Goal: Check status

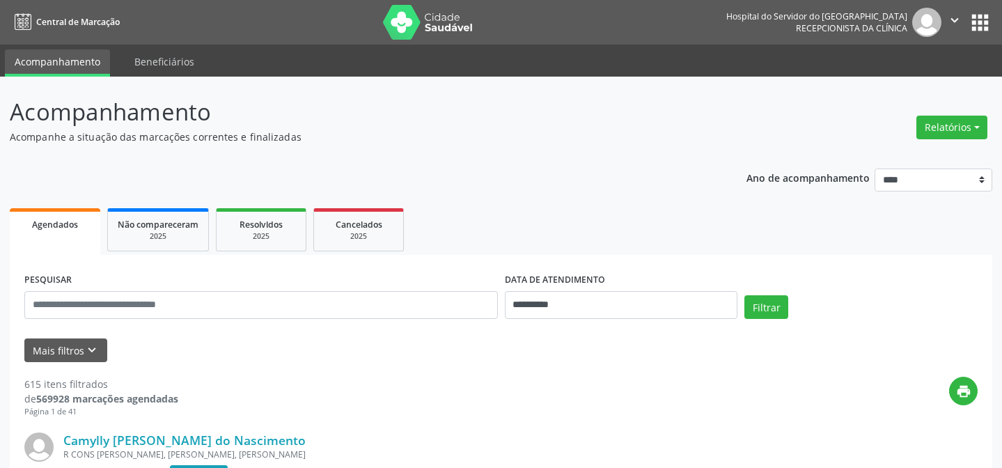
scroll to position [63, 0]
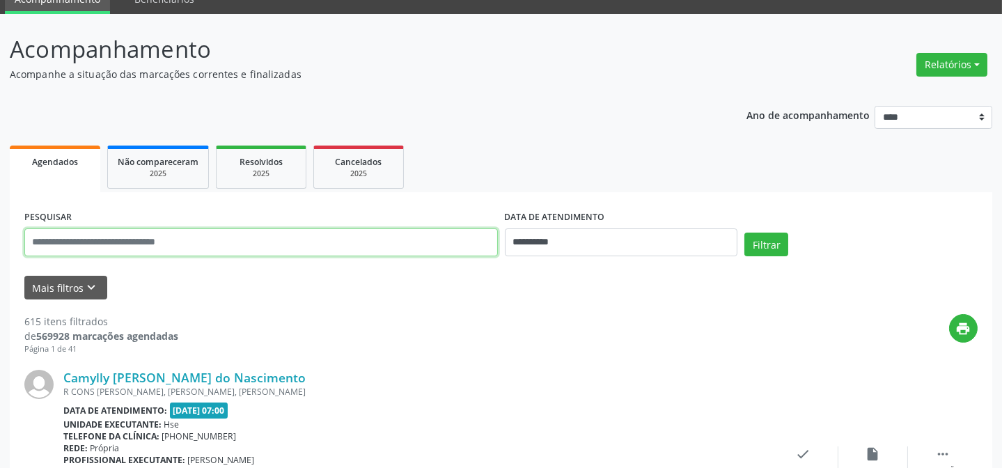
click at [195, 244] on input "text" at bounding box center [260, 242] width 473 height 28
type input "**********"
click at [744, 233] on button "Filtrar" at bounding box center [766, 245] width 44 height 24
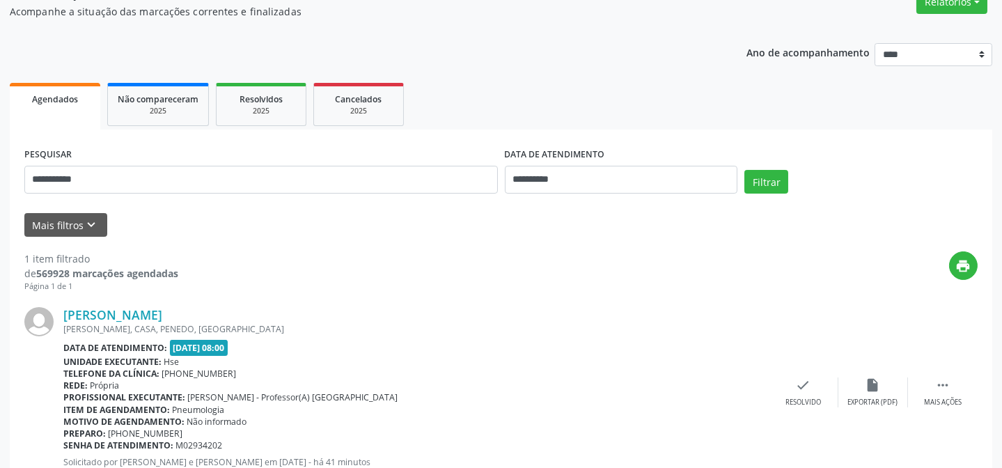
scroll to position [174, 0]
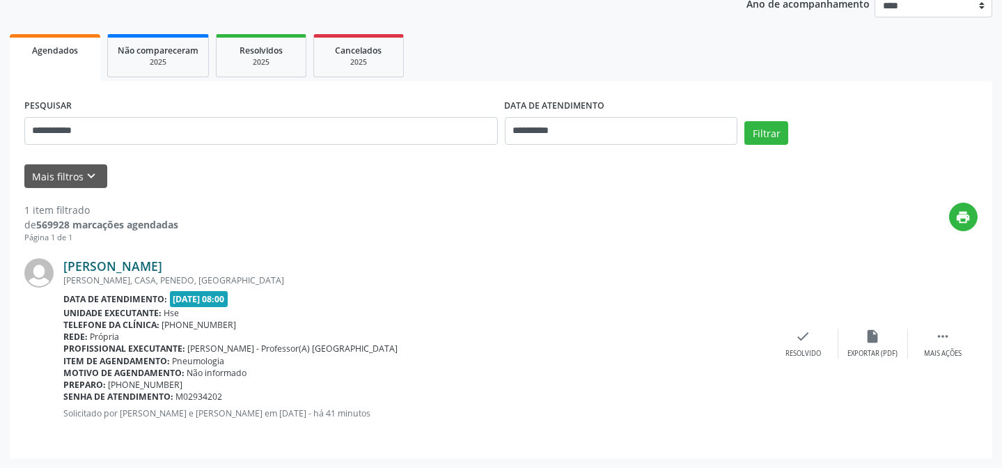
click at [97, 268] on link "[PERSON_NAME]" at bounding box center [112, 265] width 99 height 15
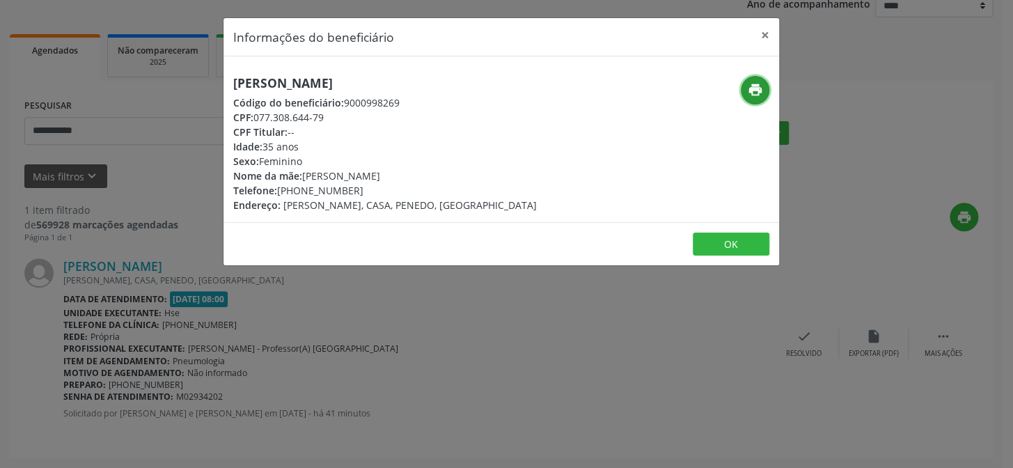
click at [744, 90] on button "print" at bounding box center [755, 90] width 29 height 29
click at [765, 36] on button "×" at bounding box center [765, 35] width 28 height 34
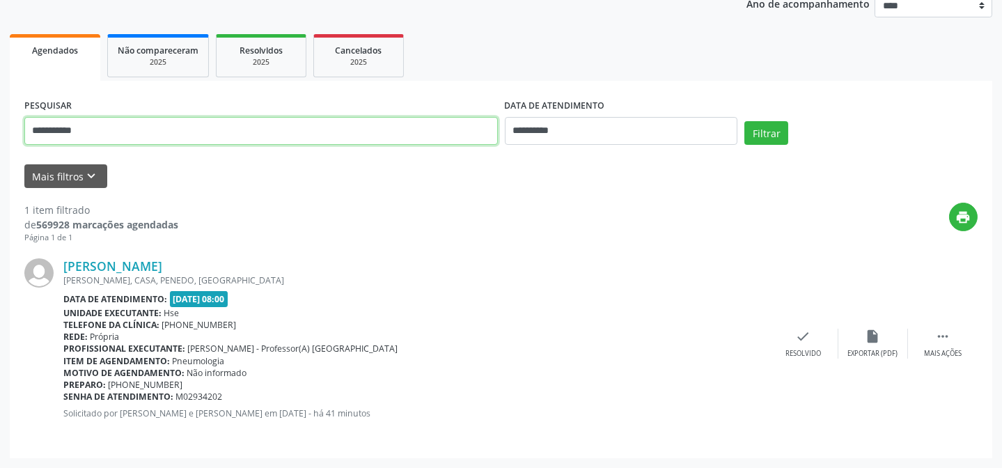
drag, startPoint x: 123, startPoint y: 136, endPoint x: 0, endPoint y: 130, distance: 122.6
click at [0, 130] on div "**********" at bounding box center [501, 185] width 1002 height 565
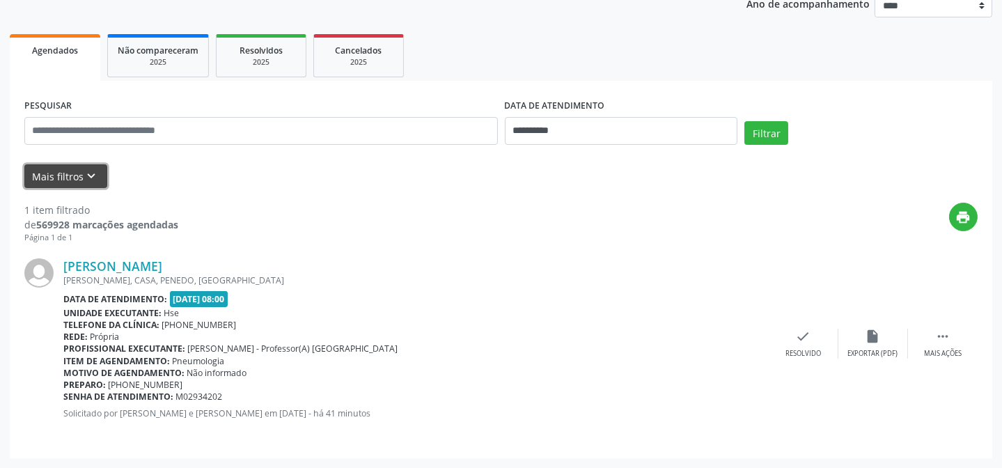
click at [29, 173] on button "Mais filtros keyboard_arrow_down" at bounding box center [65, 176] width 83 height 24
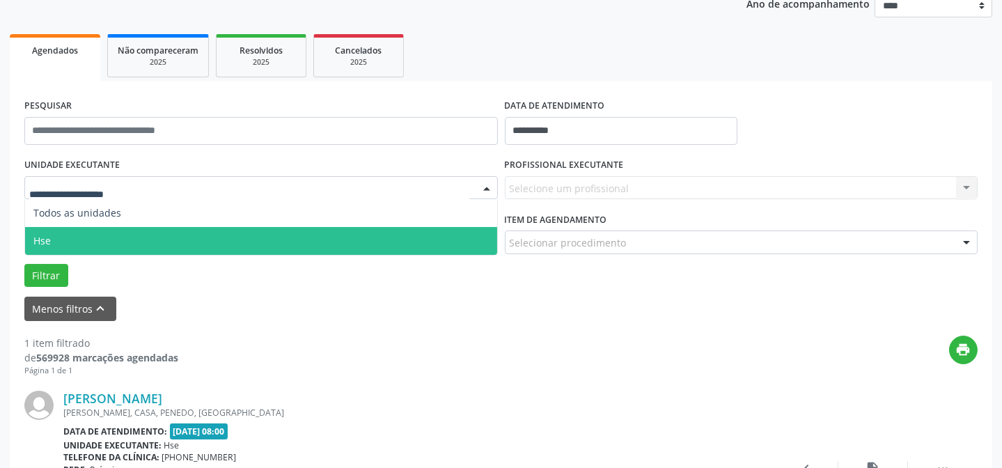
click at [60, 246] on span "Hse" at bounding box center [261, 241] width 472 height 28
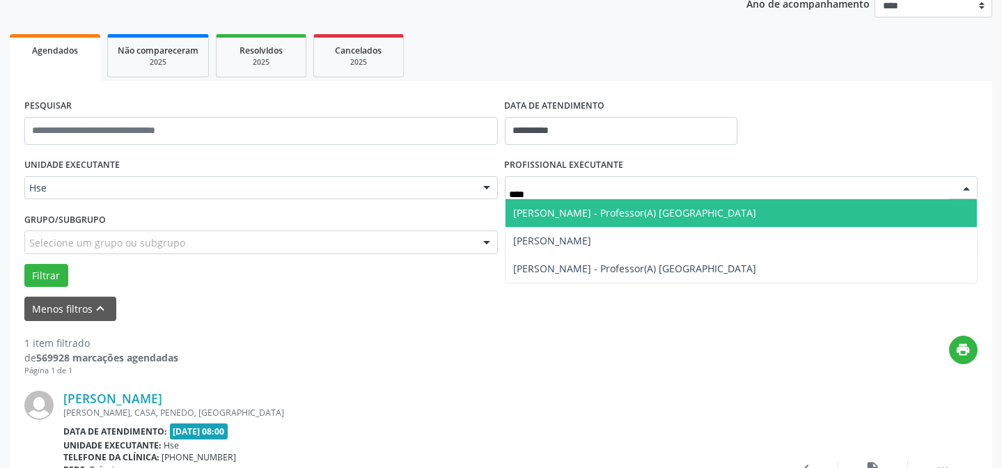
click at [540, 219] on span "[PERSON_NAME] - Professor(A) [GEOGRAPHIC_DATA]" at bounding box center [635, 212] width 243 height 13
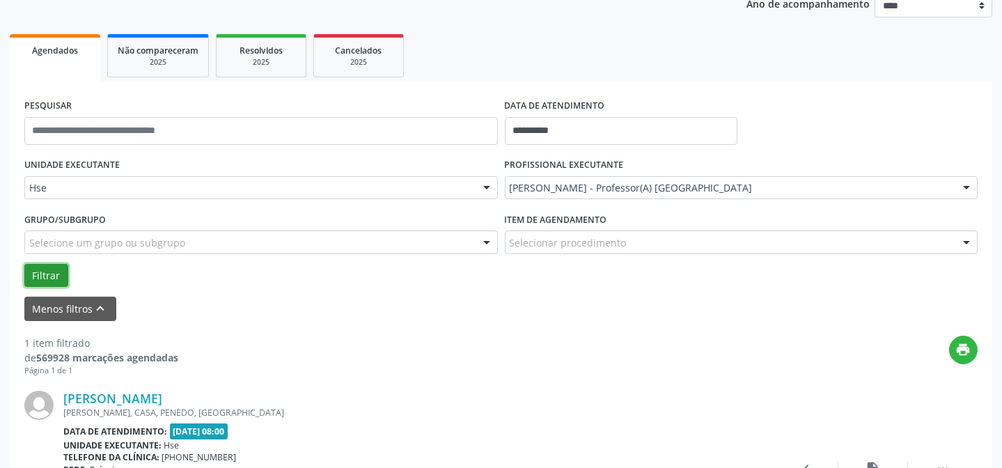
click at [50, 271] on button "Filtrar" at bounding box center [46, 276] width 44 height 24
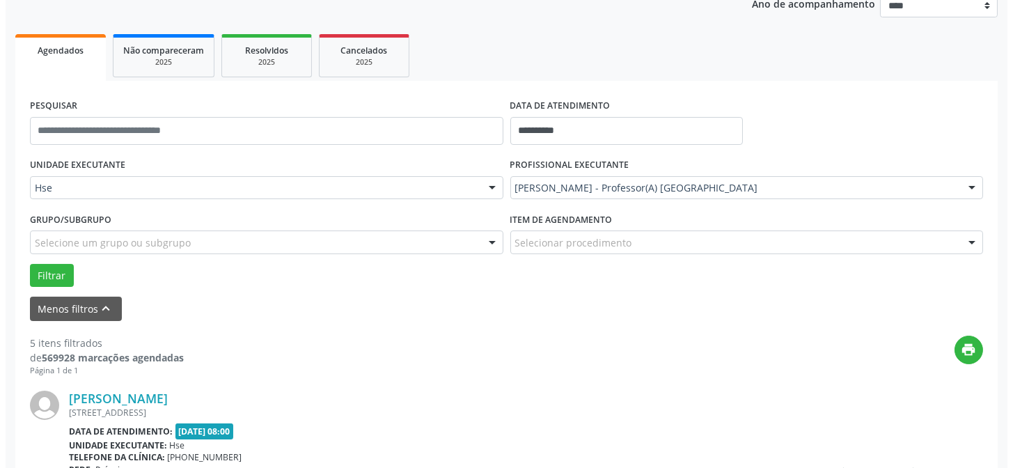
scroll to position [363, 0]
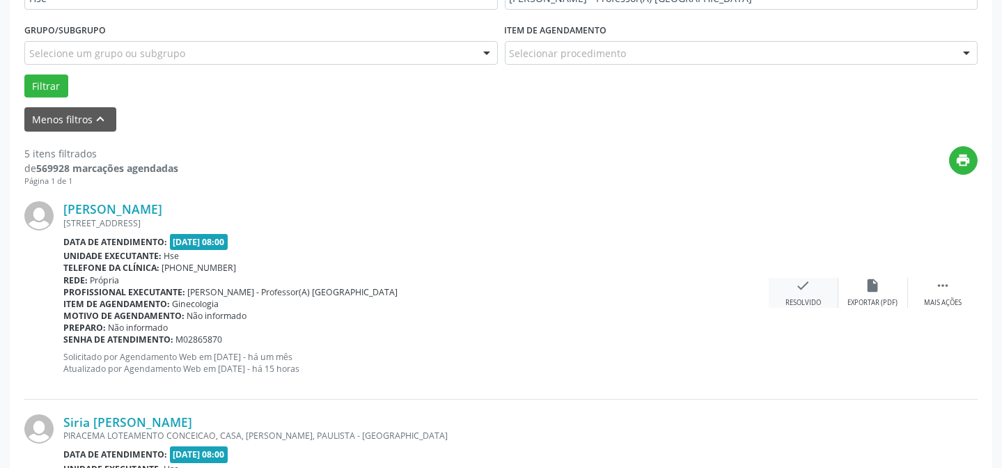
click at [793, 281] on div "check Resolvido" at bounding box center [804, 293] width 70 height 30
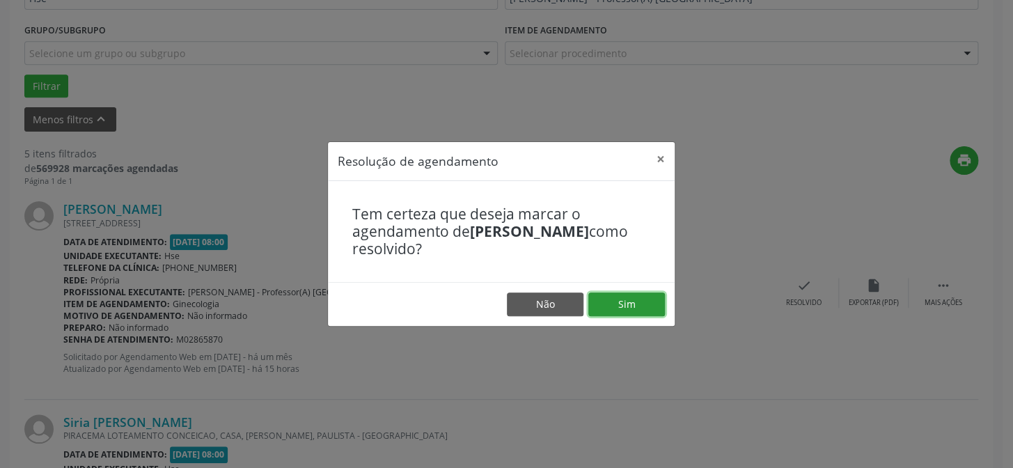
click at [646, 307] on button "Sim" at bounding box center [626, 304] width 77 height 24
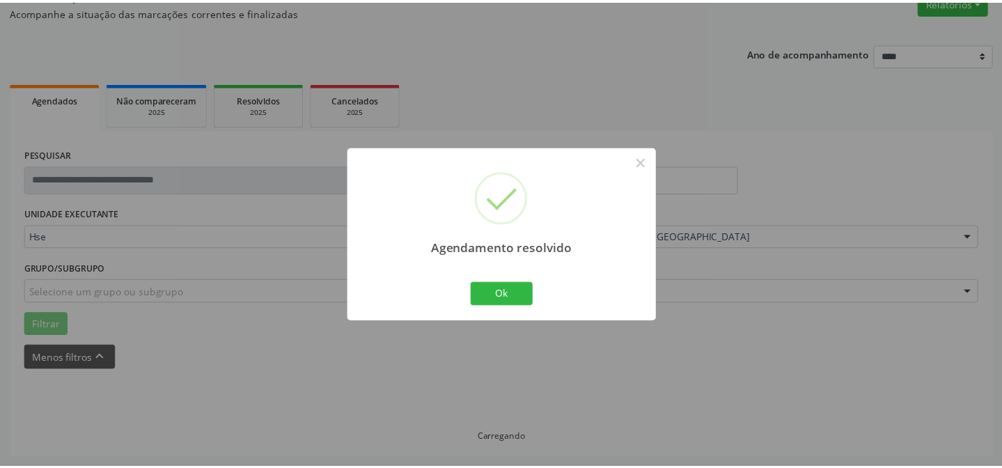
scroll to position [125, 0]
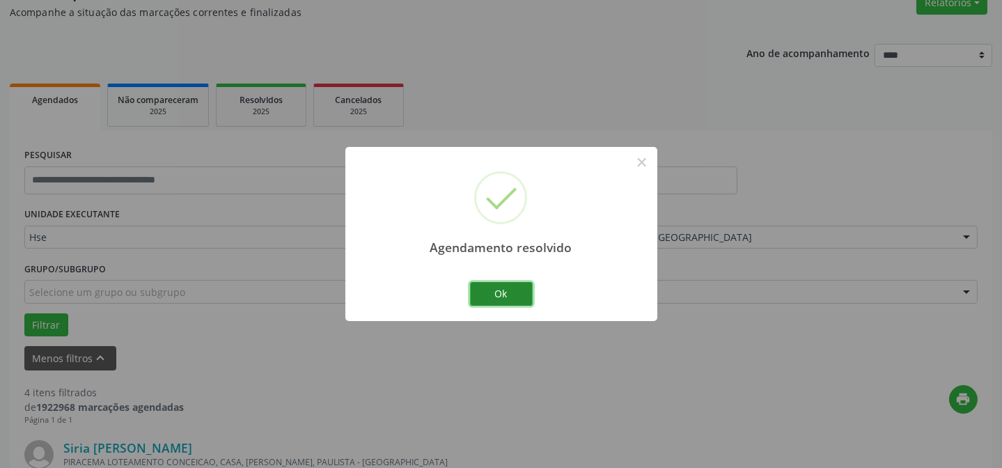
drag, startPoint x: 508, startPoint y: 286, endPoint x: 487, endPoint y: 273, distance: 25.3
click at [508, 286] on button "Ok" at bounding box center [501, 294] width 63 height 24
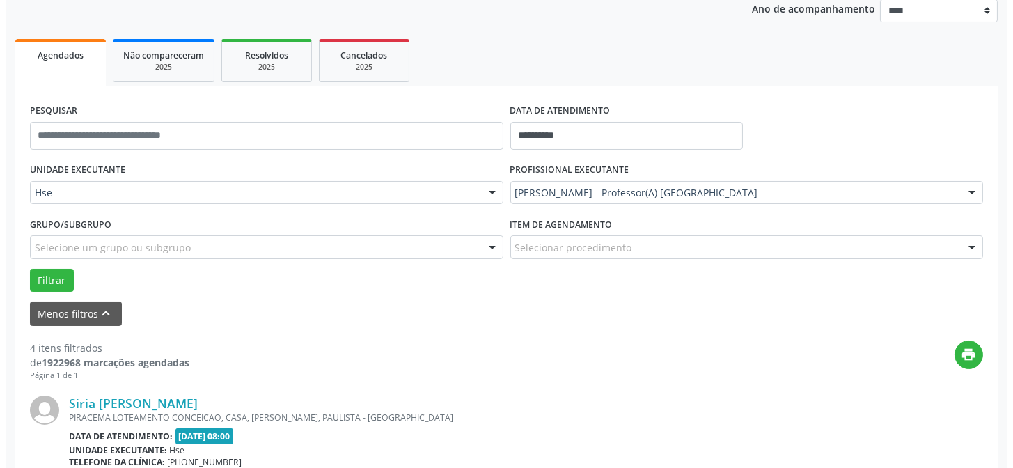
scroll to position [251, 0]
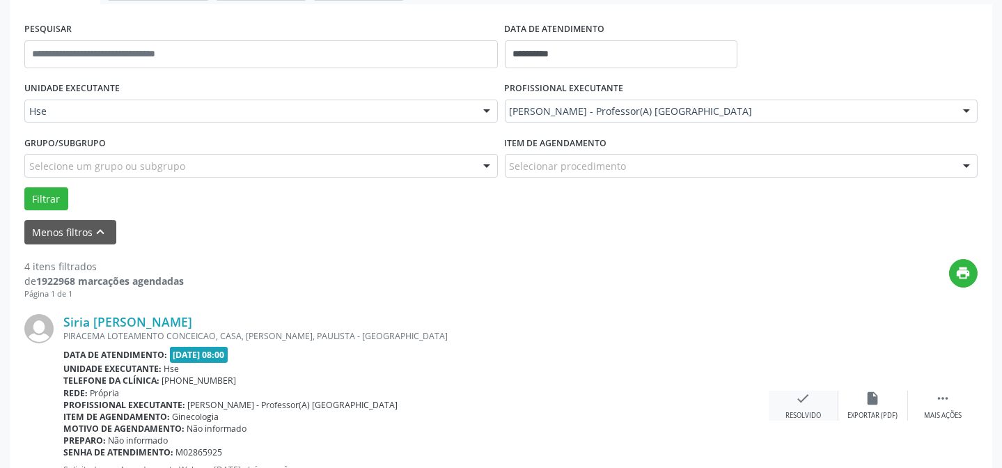
click at [805, 412] on div "Resolvido" at bounding box center [803, 416] width 36 height 10
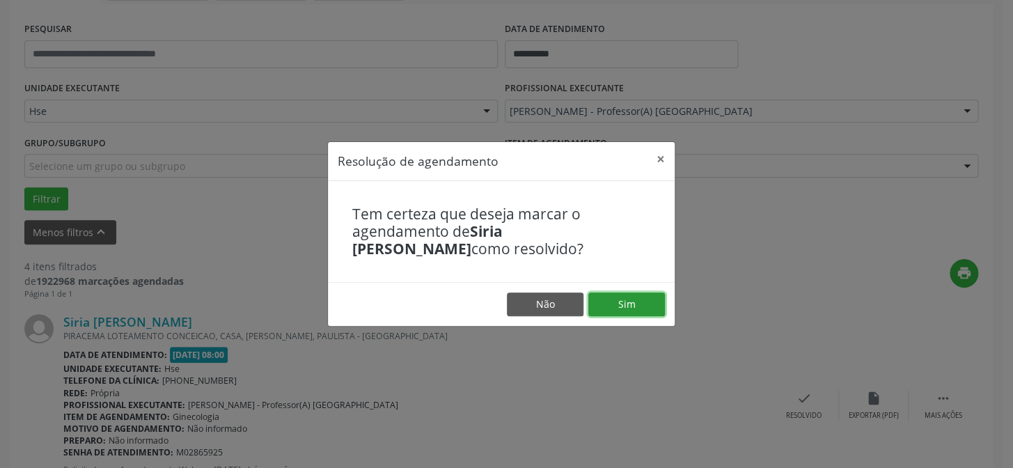
click at [654, 308] on button "Sim" at bounding box center [626, 304] width 77 height 24
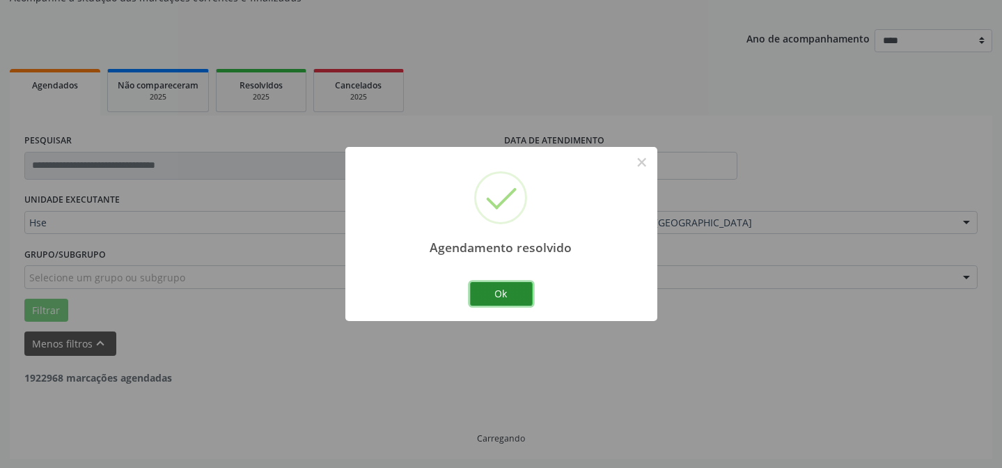
click at [487, 292] on button "Ok" at bounding box center [501, 294] width 63 height 24
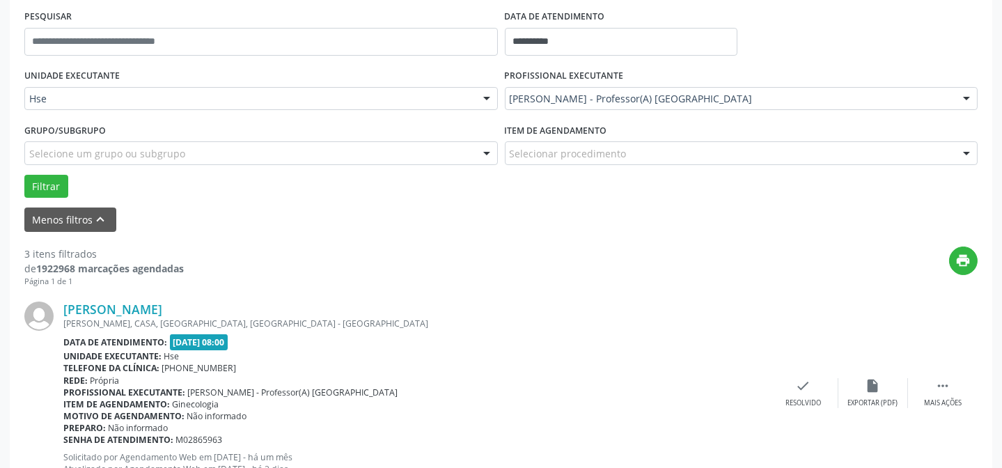
scroll to position [265, 0]
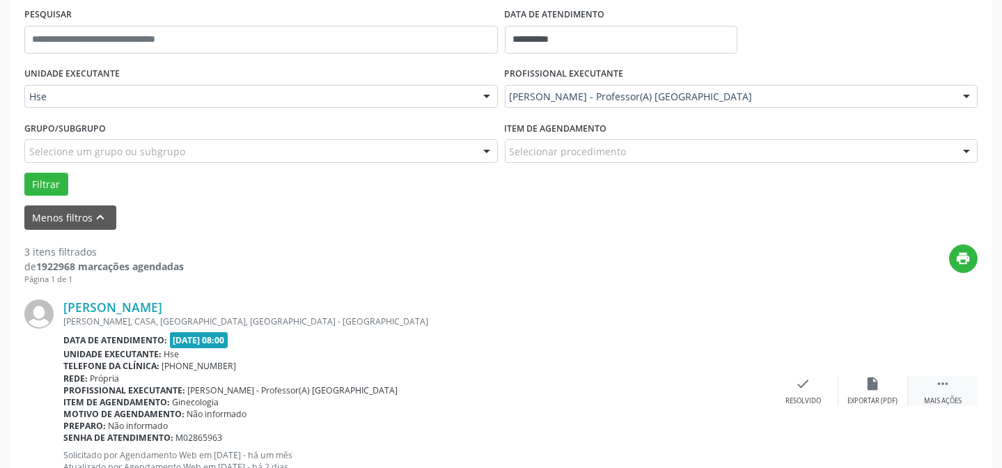
click at [947, 397] on div "Mais ações" at bounding box center [943, 401] width 38 height 10
click at [877, 385] on icon "alarm_off" at bounding box center [872, 383] width 15 height 15
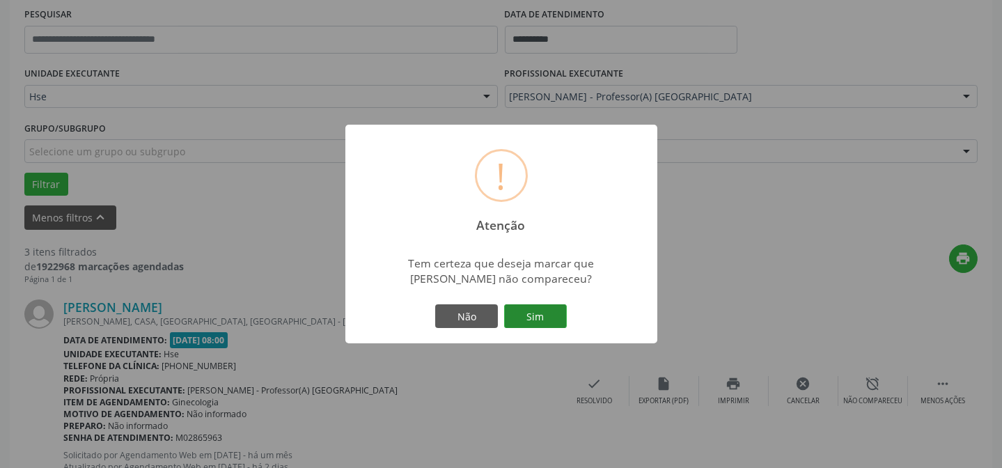
click at [555, 310] on button "Sim" at bounding box center [535, 316] width 63 height 24
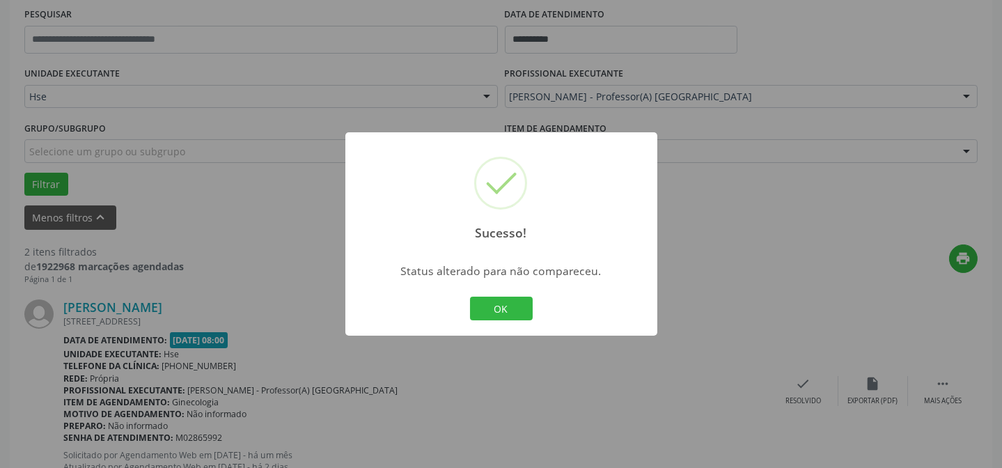
drag, startPoint x: 519, startPoint y: 306, endPoint x: 473, endPoint y: 300, distance: 45.7
click at [518, 306] on button "OK" at bounding box center [501, 309] width 63 height 24
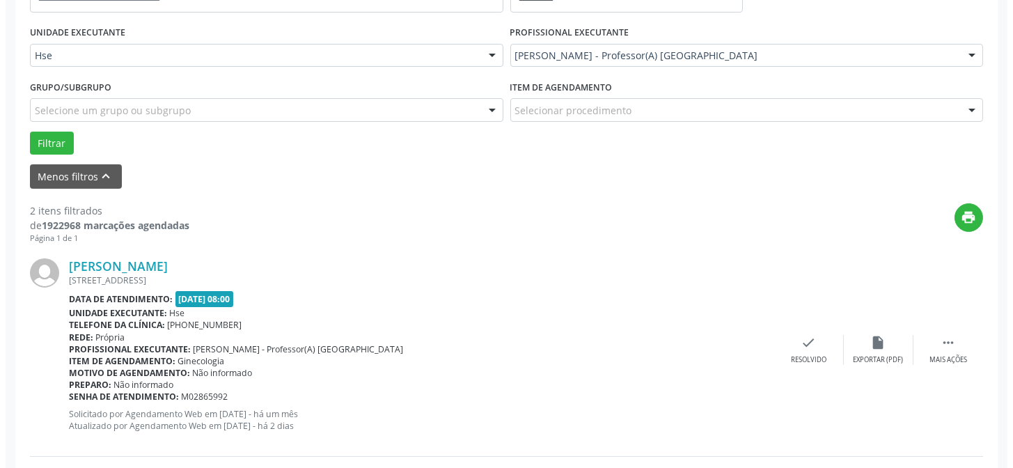
scroll to position [329, 0]
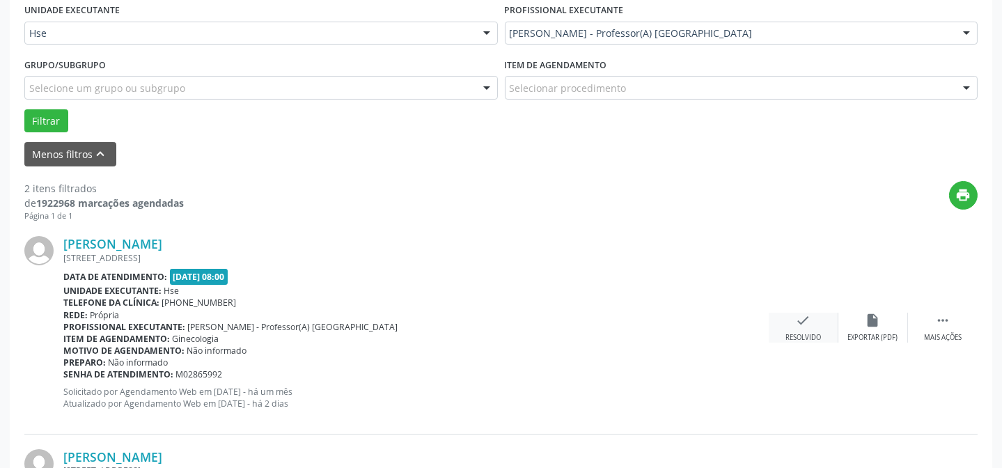
click at [810, 333] on div "Resolvido" at bounding box center [803, 338] width 36 height 10
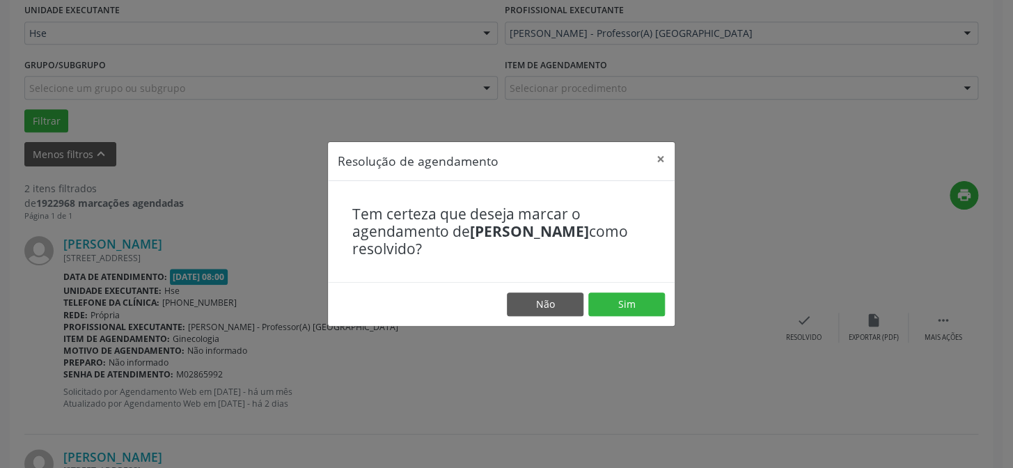
click at [638, 315] on footer "Não Sim" at bounding box center [501, 304] width 347 height 44
click at [643, 301] on button "Sim" at bounding box center [626, 304] width 77 height 24
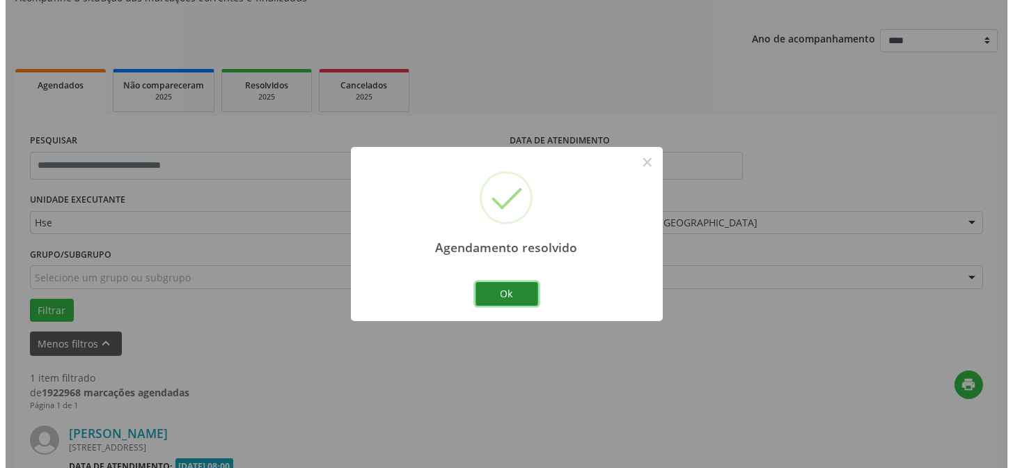
scroll to position [318, 0]
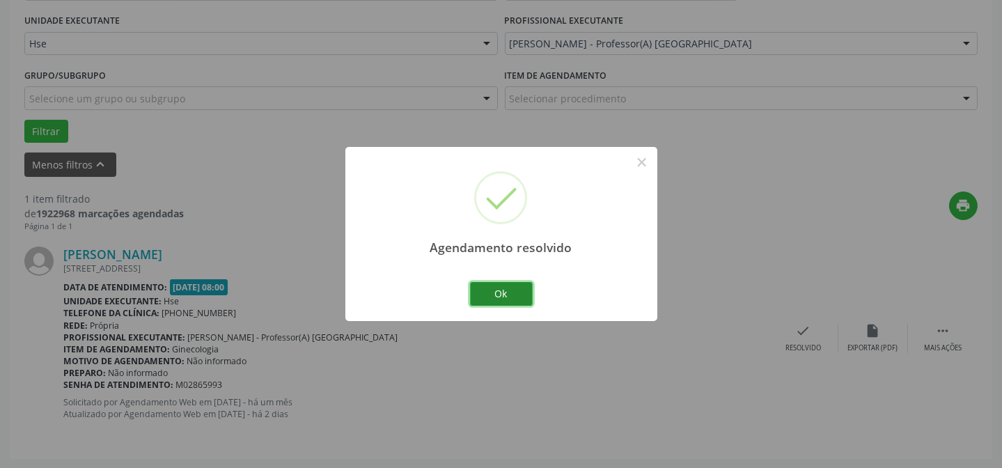
click at [523, 296] on button "Ok" at bounding box center [501, 294] width 63 height 24
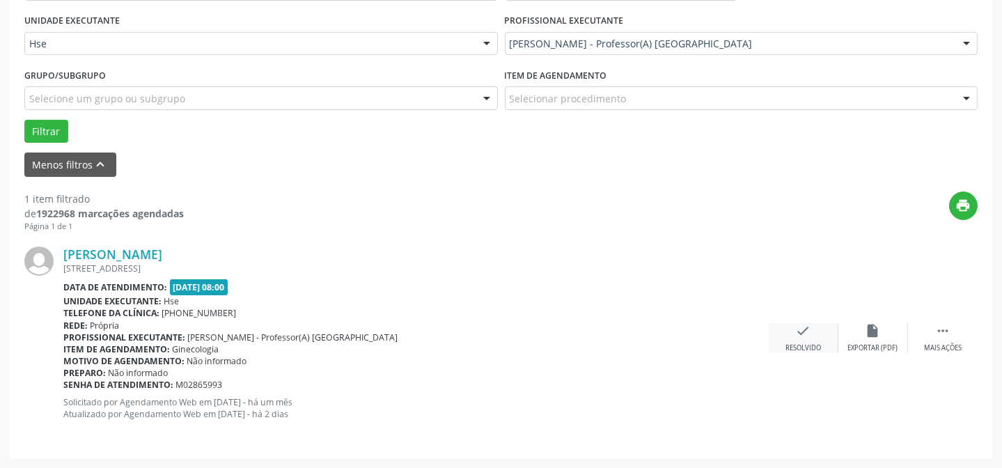
click at [794, 331] on div "check Resolvido" at bounding box center [804, 338] width 70 height 30
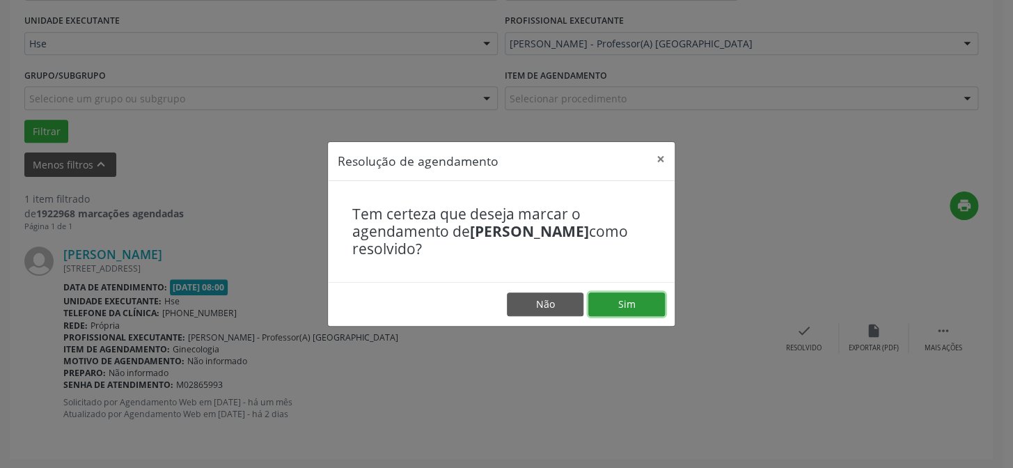
click at [614, 292] on button "Sim" at bounding box center [626, 304] width 77 height 24
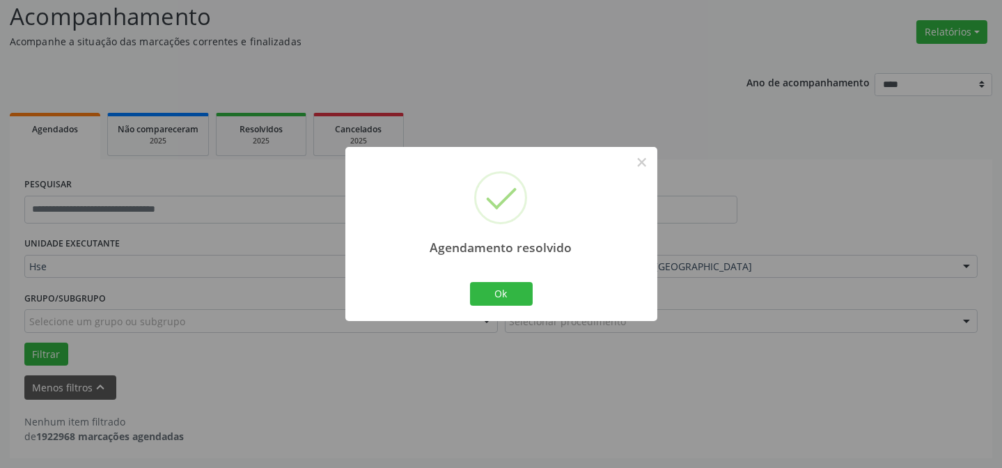
scroll to position [94, 0]
click at [494, 286] on button "Ok" at bounding box center [501, 294] width 63 height 24
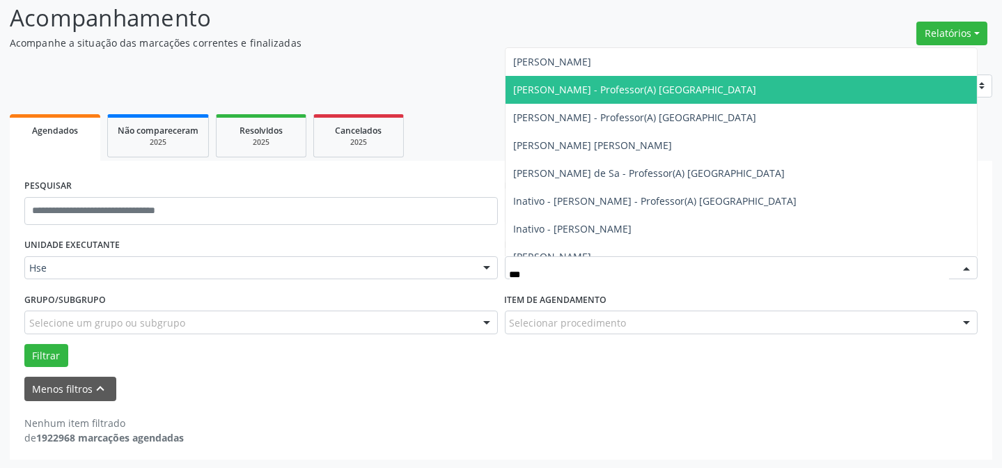
click at [550, 100] on span "[PERSON_NAME] - Professor(A) [GEOGRAPHIC_DATA]" at bounding box center [741, 90] width 472 height 28
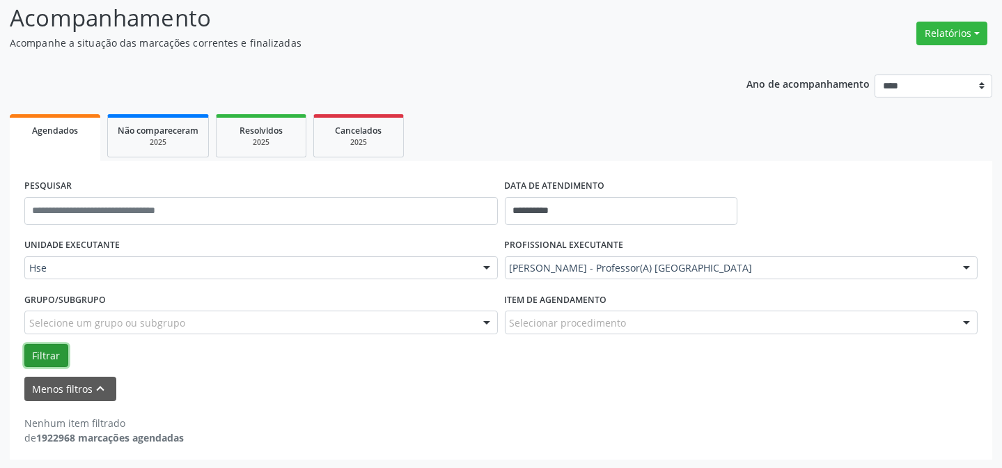
click at [36, 352] on button "Filtrar" at bounding box center [46, 356] width 44 height 24
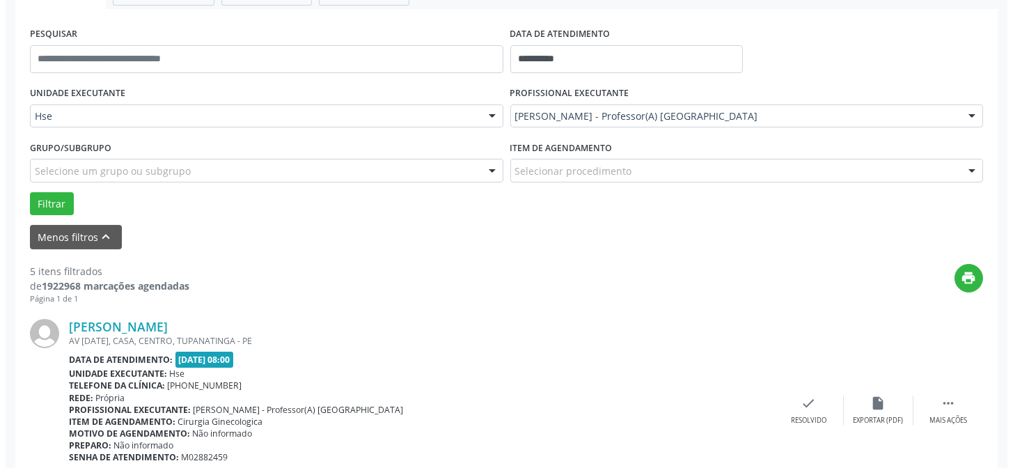
scroll to position [284, 0]
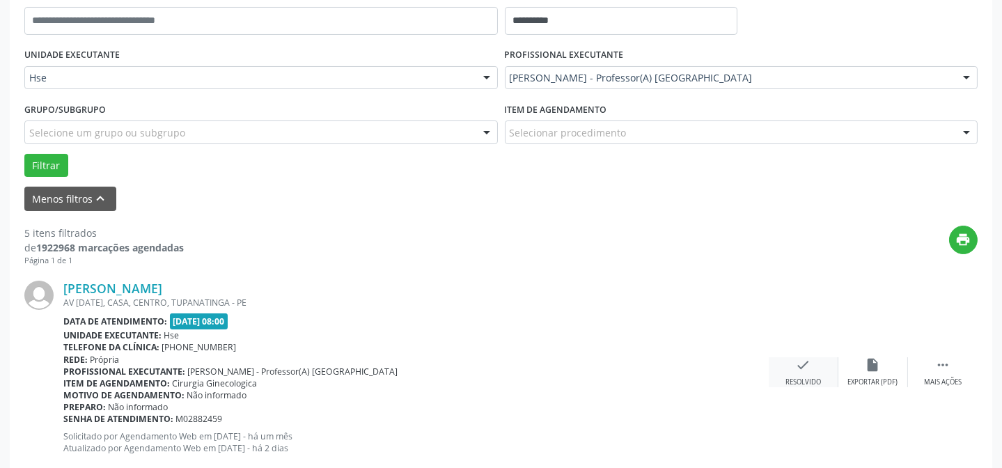
click at [787, 375] on div "check Resolvido" at bounding box center [804, 372] width 70 height 30
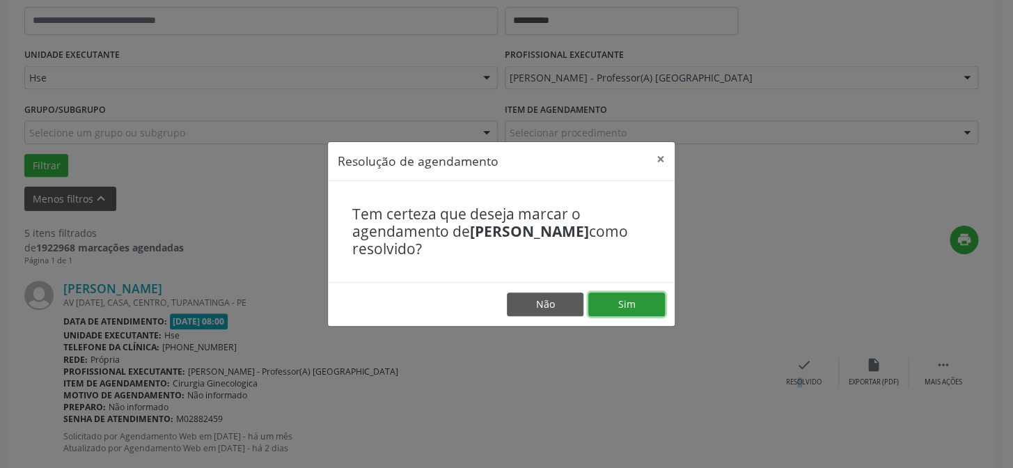
click at [640, 312] on button "Sim" at bounding box center [626, 304] width 77 height 24
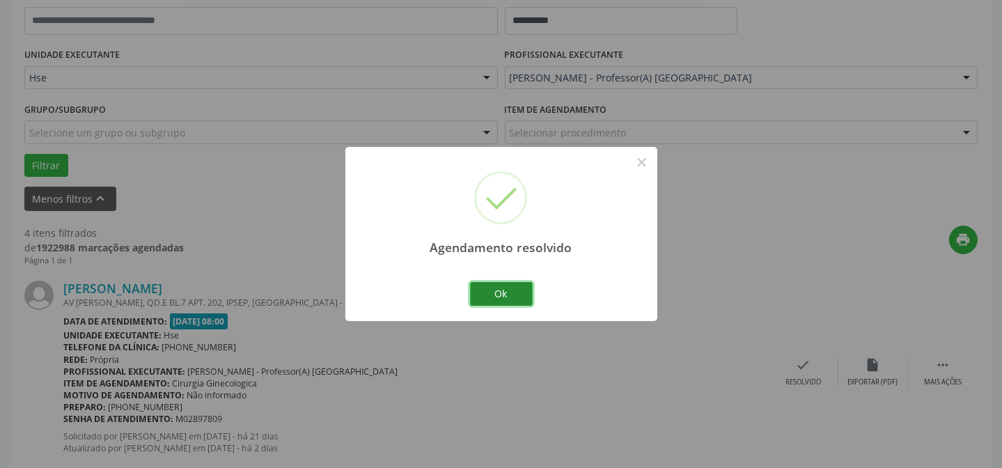
click at [481, 299] on button "Ok" at bounding box center [501, 294] width 63 height 24
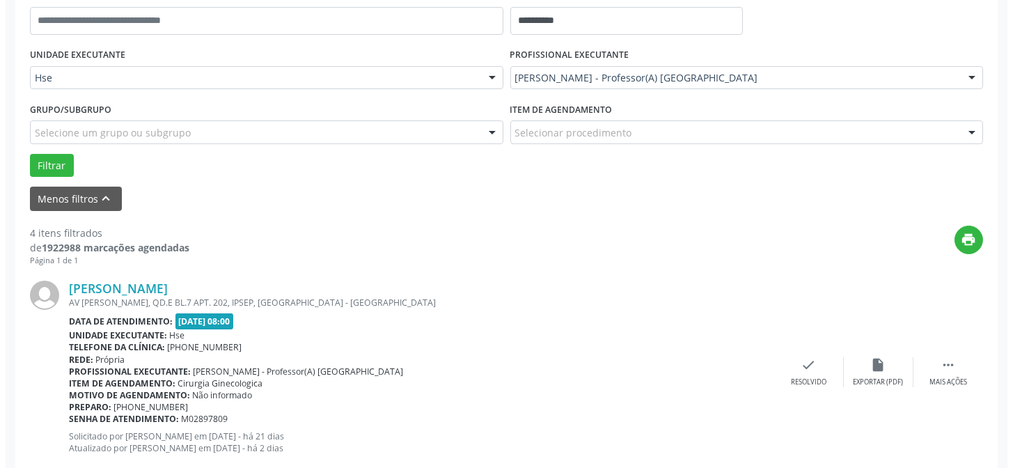
scroll to position [347, 0]
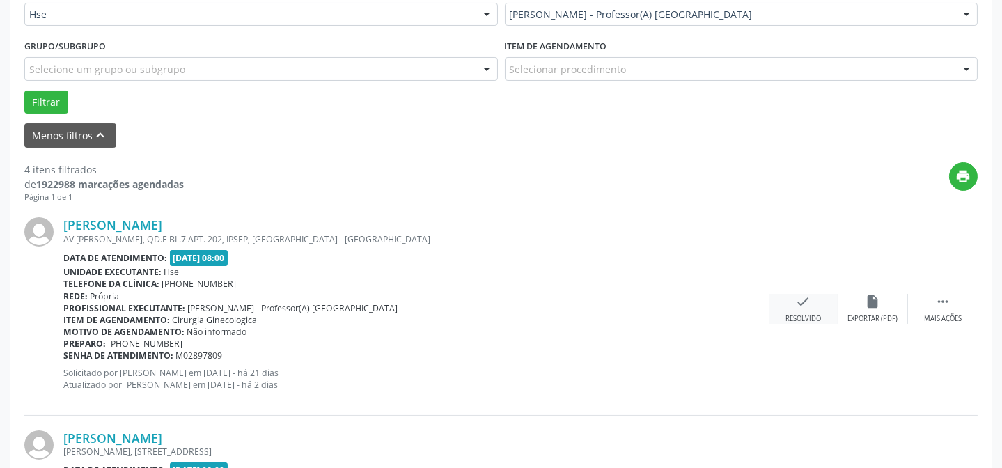
click at [807, 314] on div "Resolvido" at bounding box center [803, 319] width 36 height 10
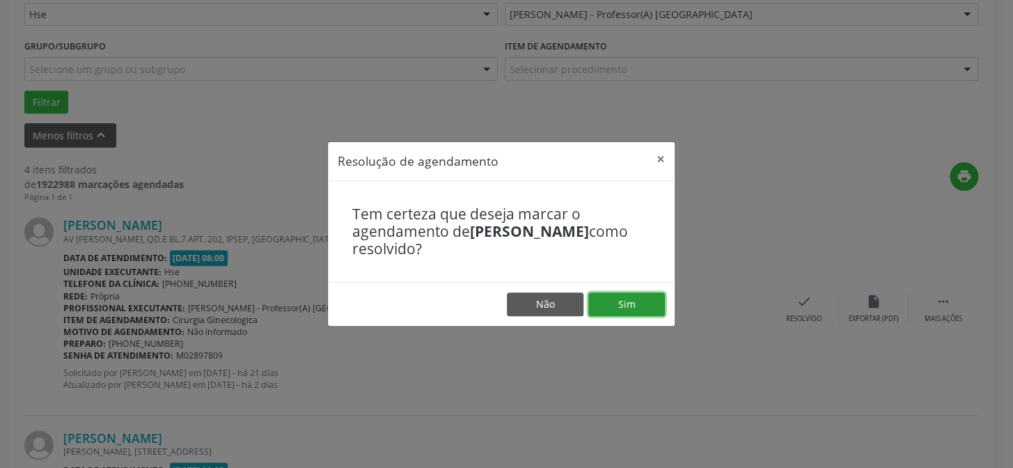
click at [599, 310] on button "Sim" at bounding box center [626, 304] width 77 height 24
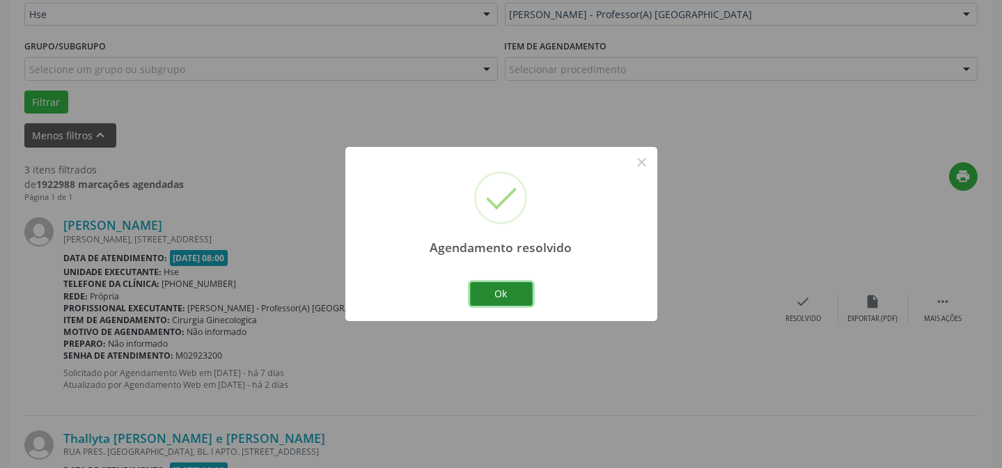
click at [515, 288] on button "Ok" at bounding box center [501, 294] width 63 height 24
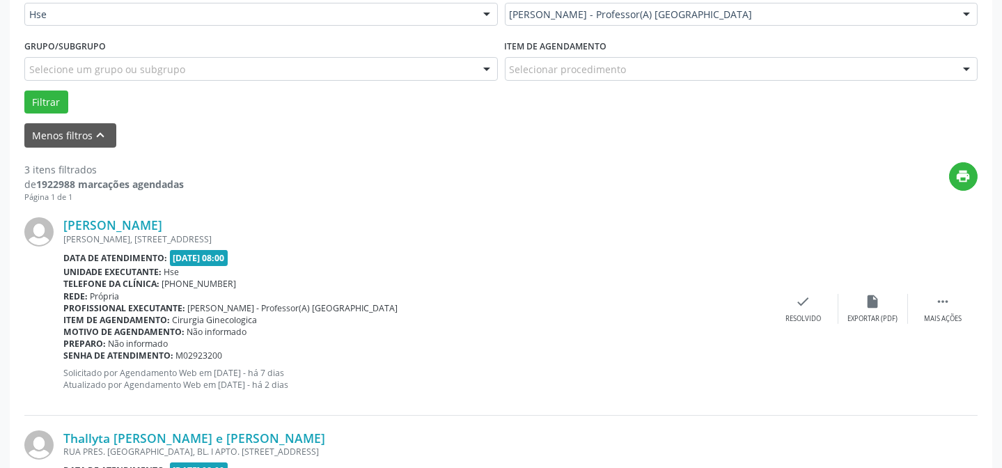
click at [766, 320] on div "Item de agendamento: Cirurgia Ginecologica" at bounding box center [415, 320] width 705 height 12
click at [791, 316] on div "Resolvido" at bounding box center [803, 319] width 36 height 10
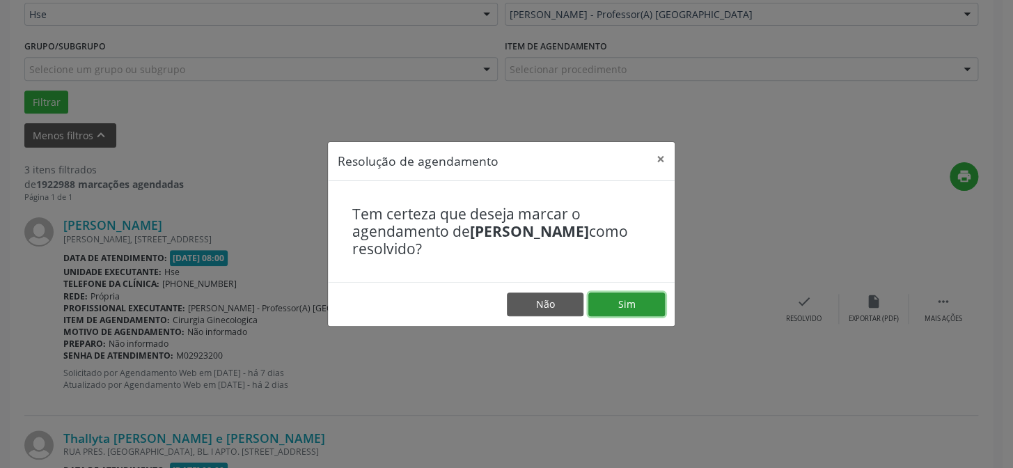
click at [659, 306] on button "Sim" at bounding box center [626, 304] width 77 height 24
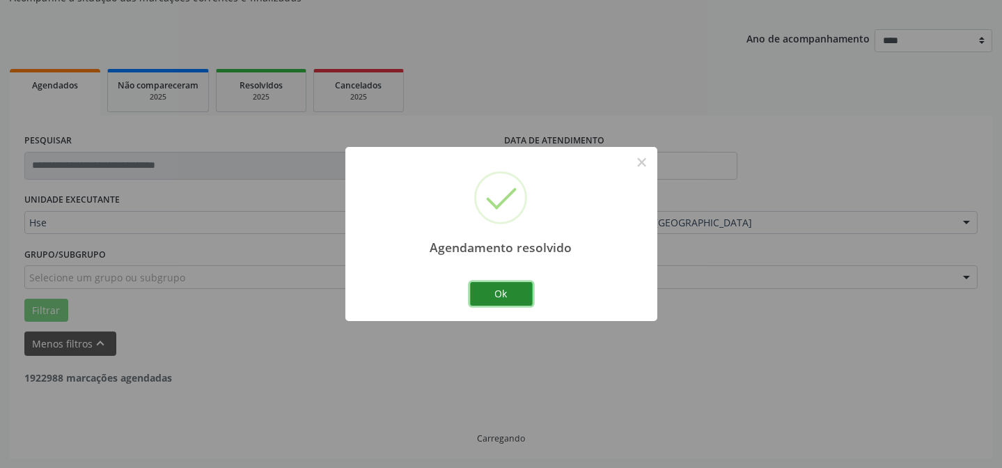
click at [517, 292] on button "Ok" at bounding box center [501, 294] width 63 height 24
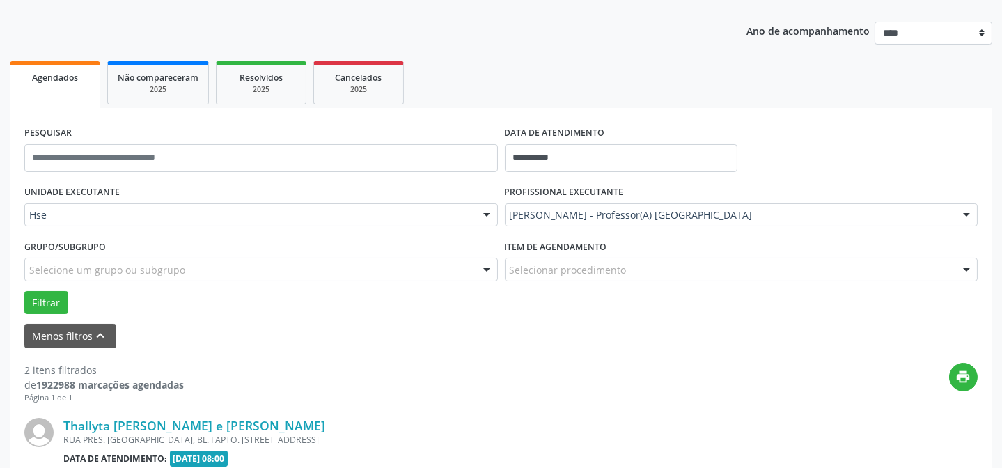
scroll to position [202, 0]
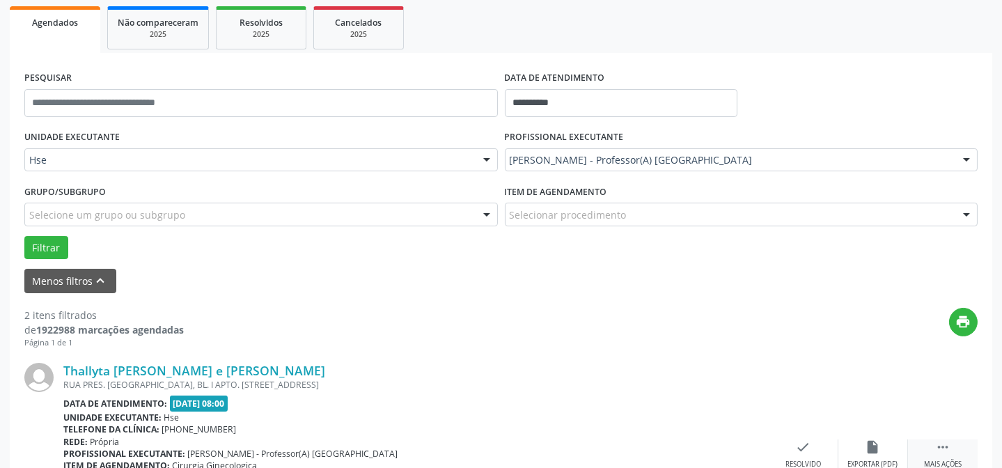
click at [950, 449] on div " Mais ações" at bounding box center [943, 454] width 70 height 30
click at [877, 445] on icon "alarm_off" at bounding box center [872, 446] width 15 height 15
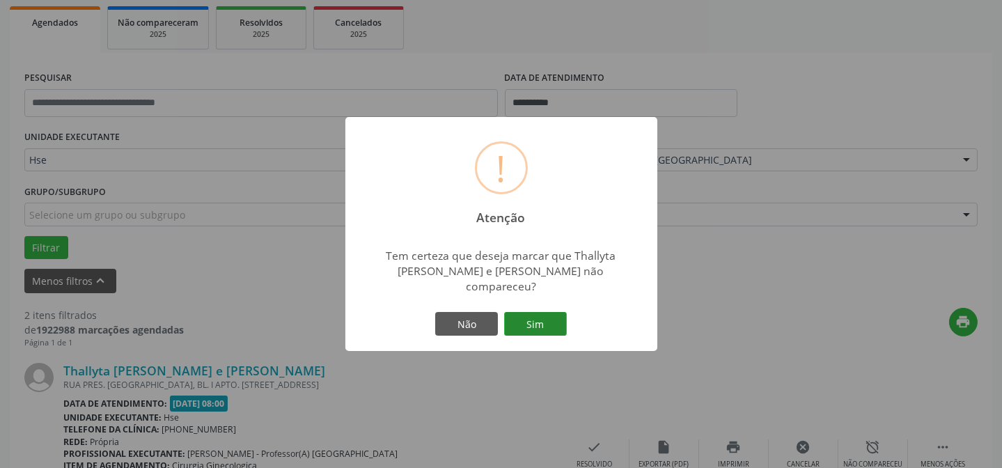
click at [546, 315] on button "Sim" at bounding box center [535, 324] width 63 height 24
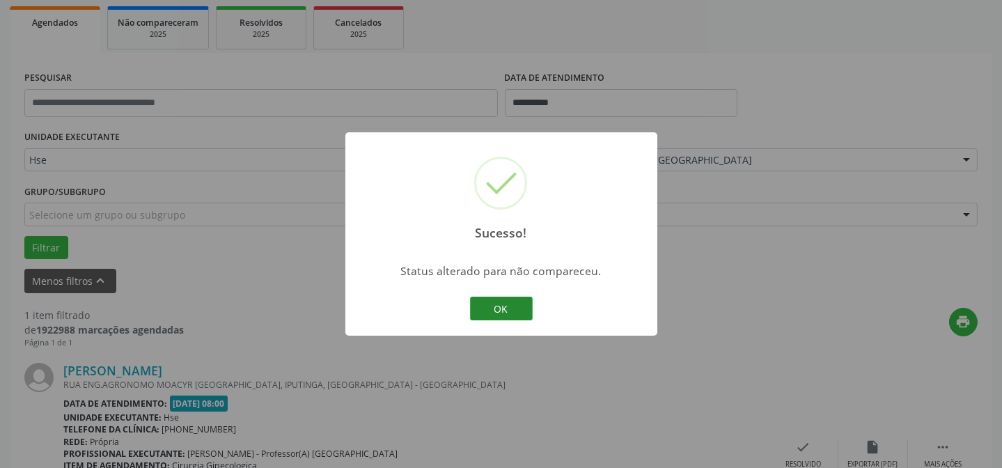
click at [468, 308] on div "Sucesso! × Status alterado para não compareceu. OK Cancel" at bounding box center [501, 233] width 312 height 203
click at [489, 299] on button "OK" at bounding box center [501, 309] width 63 height 24
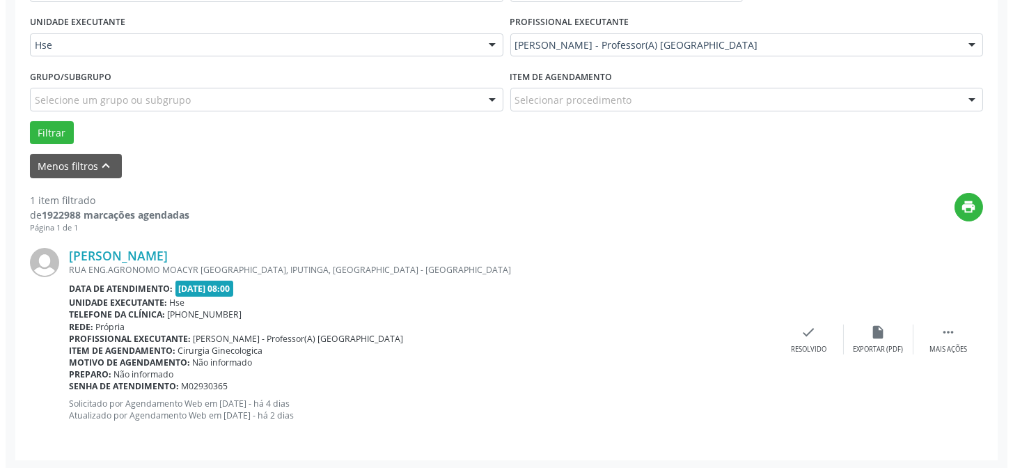
scroll to position [318, 0]
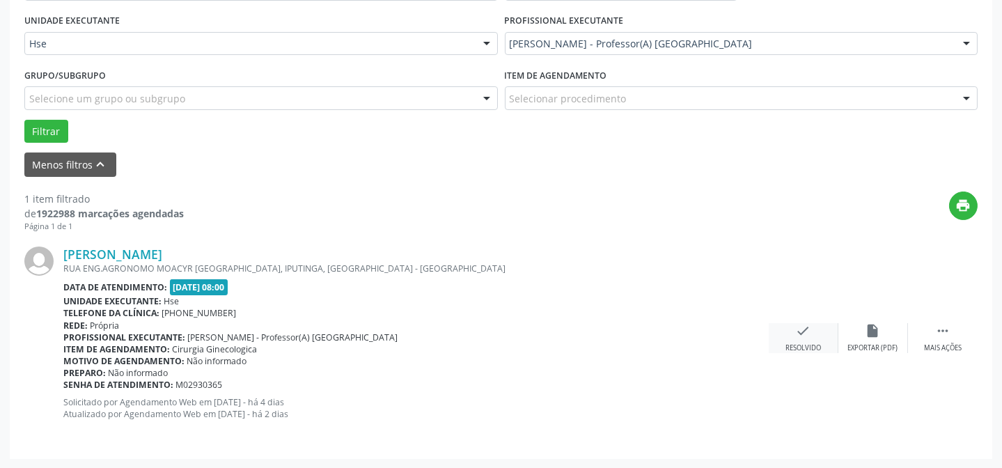
click at [798, 343] on div "Resolvido" at bounding box center [803, 348] width 36 height 10
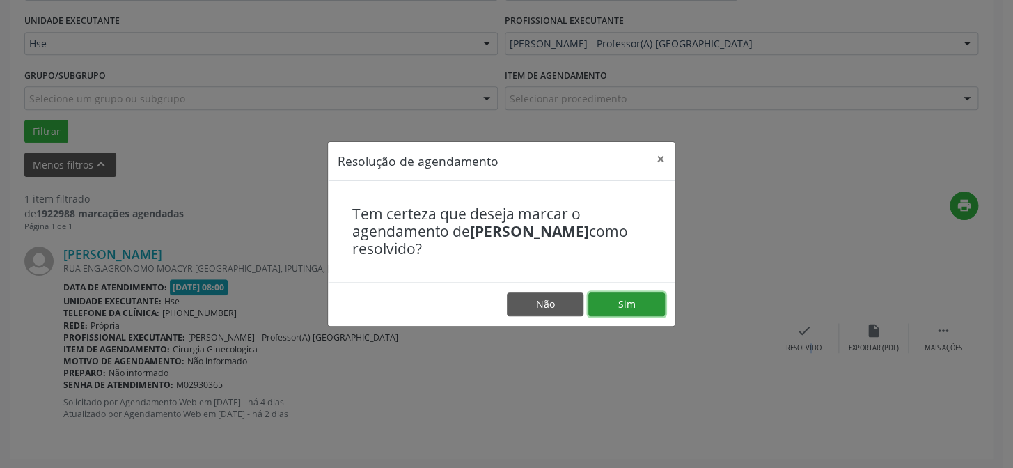
click at [640, 308] on button "Sim" at bounding box center [626, 304] width 77 height 24
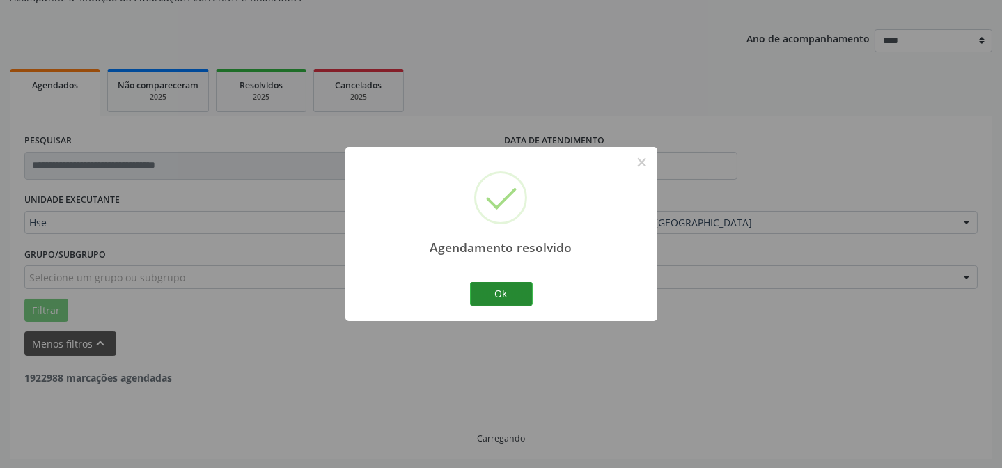
scroll to position [94, 0]
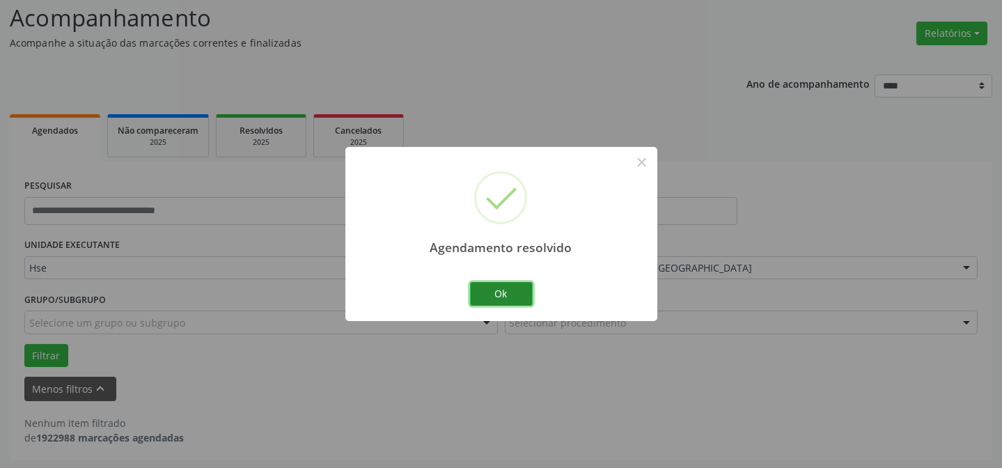
click at [510, 297] on button "Ok" at bounding box center [501, 294] width 63 height 24
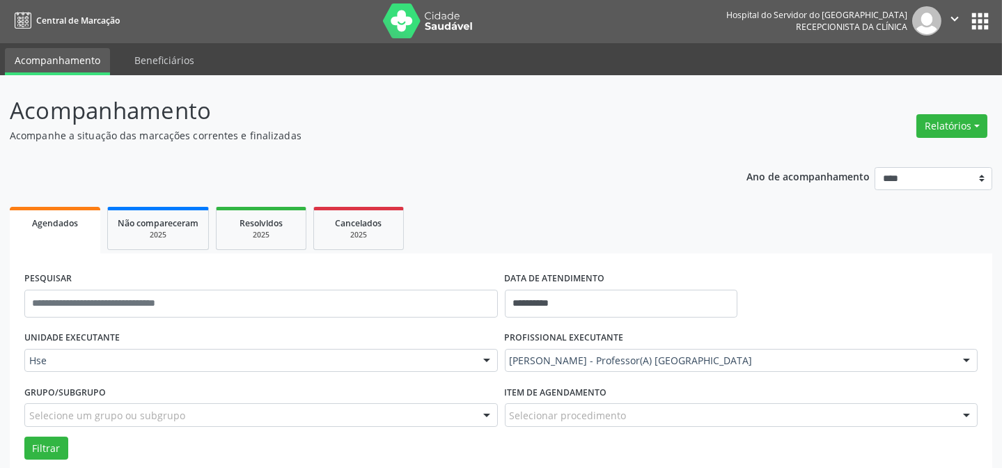
scroll to position [0, 0]
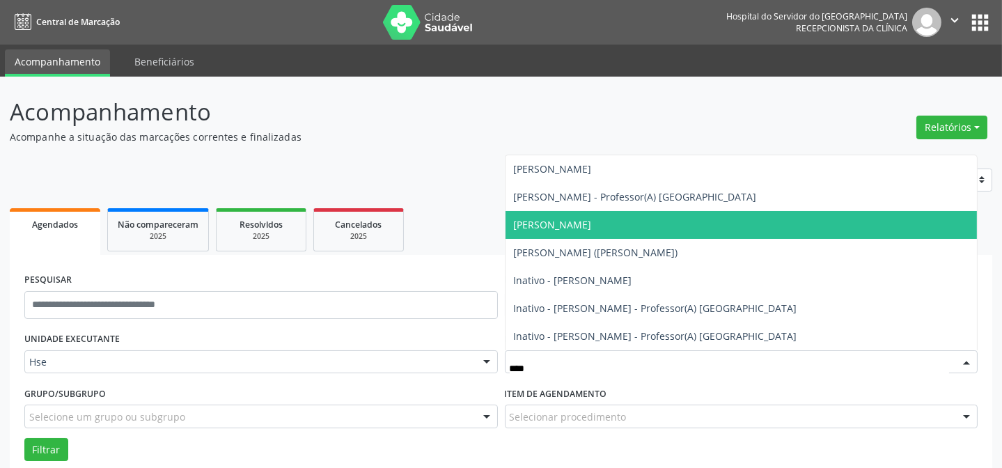
type input "*****"
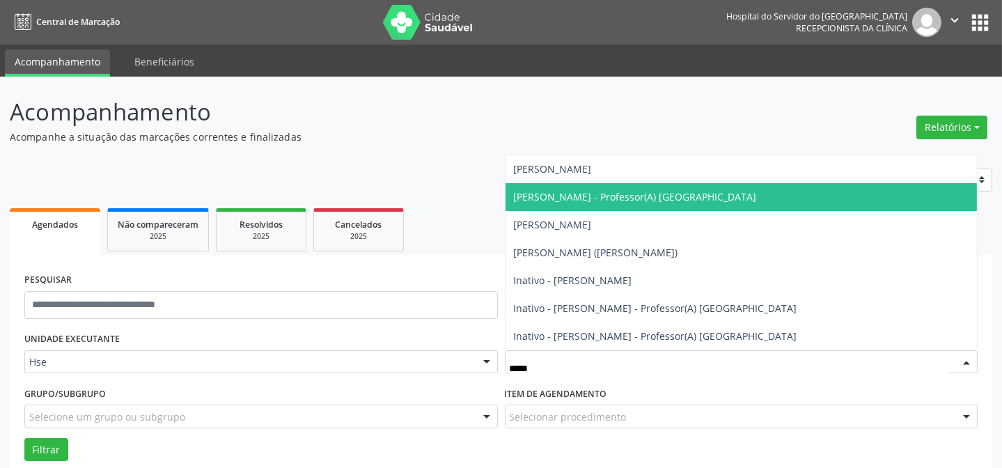
click at [576, 191] on span "[PERSON_NAME] - Professor(A) [GEOGRAPHIC_DATA]" at bounding box center [635, 196] width 243 height 13
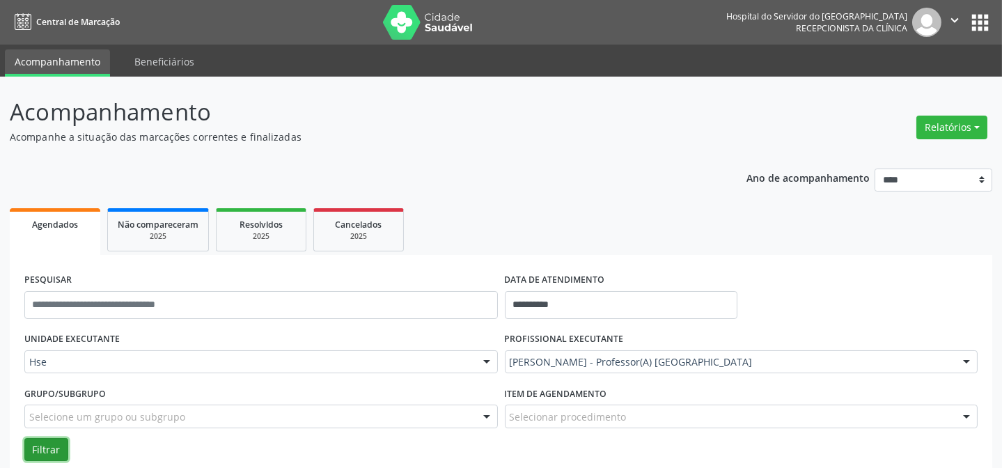
click at [53, 454] on button "Filtrar" at bounding box center [46, 450] width 44 height 24
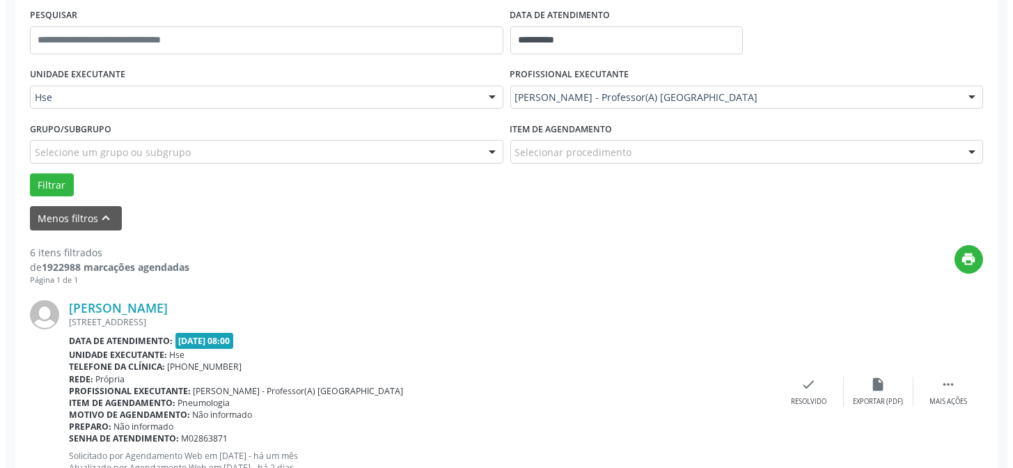
scroll to position [265, 0]
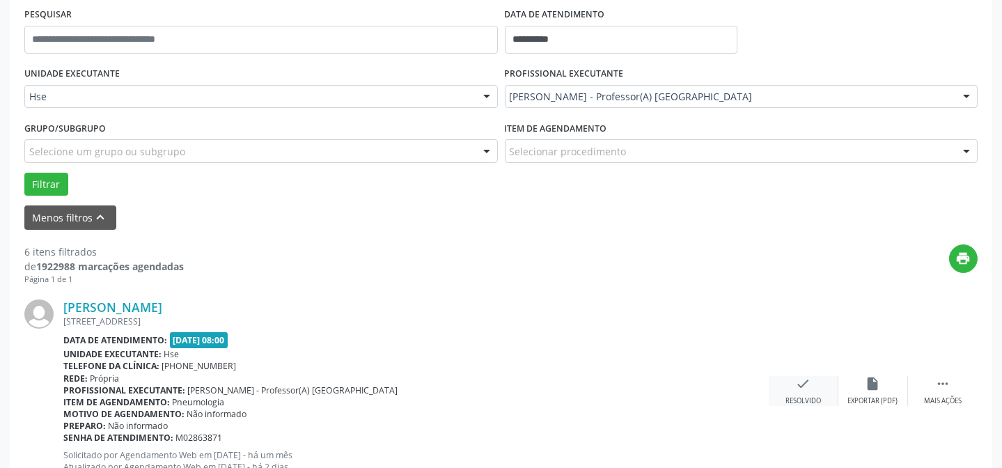
click at [780, 390] on div "check Resolvido" at bounding box center [804, 391] width 70 height 30
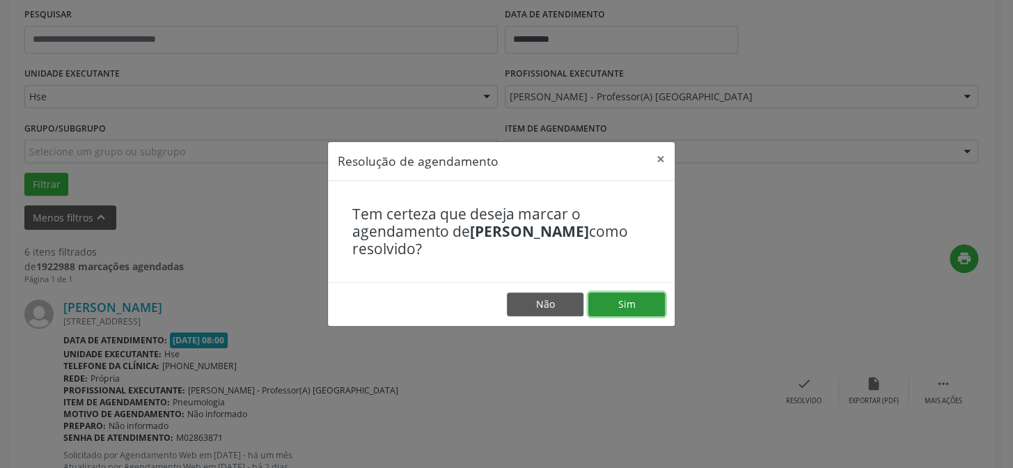
click at [633, 304] on button "Sim" at bounding box center [626, 304] width 77 height 24
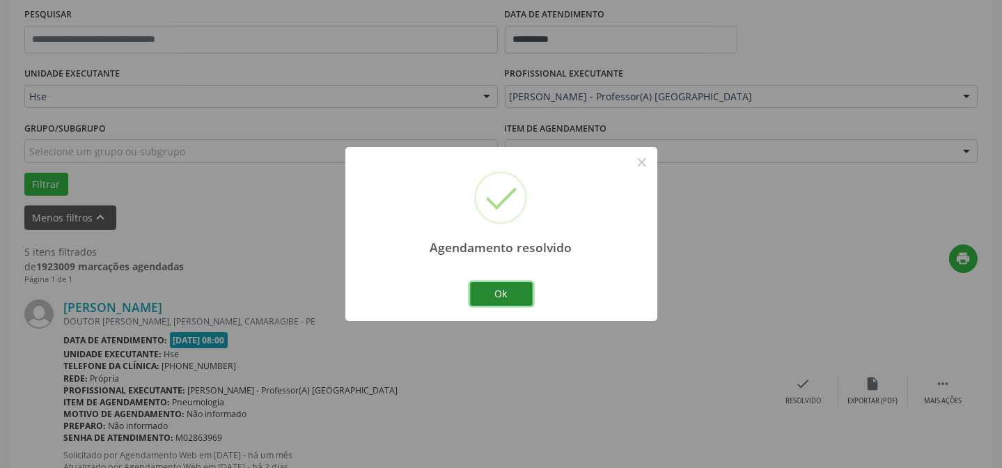
click at [519, 297] on button "Ok" at bounding box center [501, 294] width 63 height 24
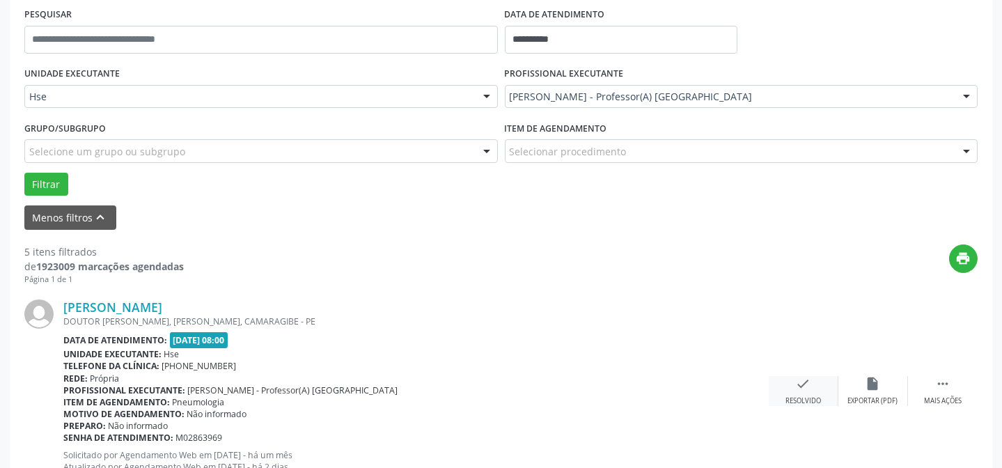
click at [792, 388] on div "check Resolvido" at bounding box center [804, 391] width 70 height 30
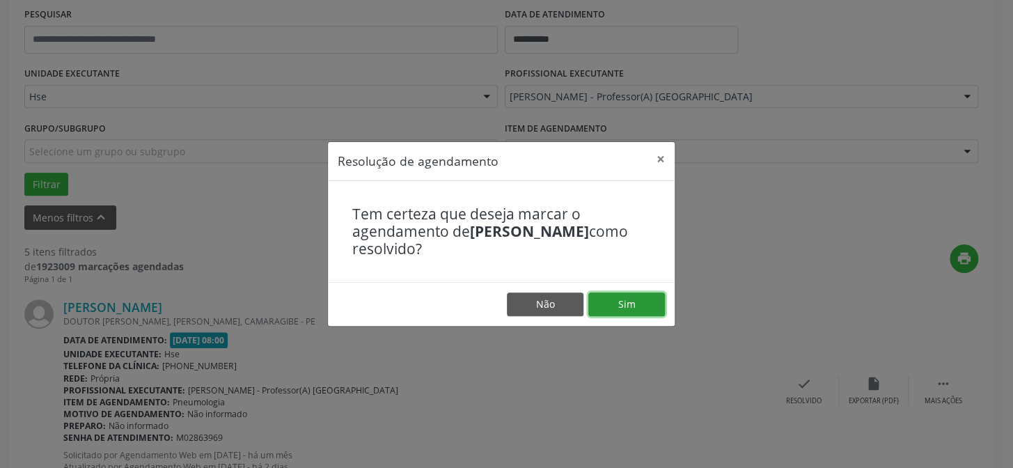
click at [653, 310] on button "Sim" at bounding box center [626, 304] width 77 height 24
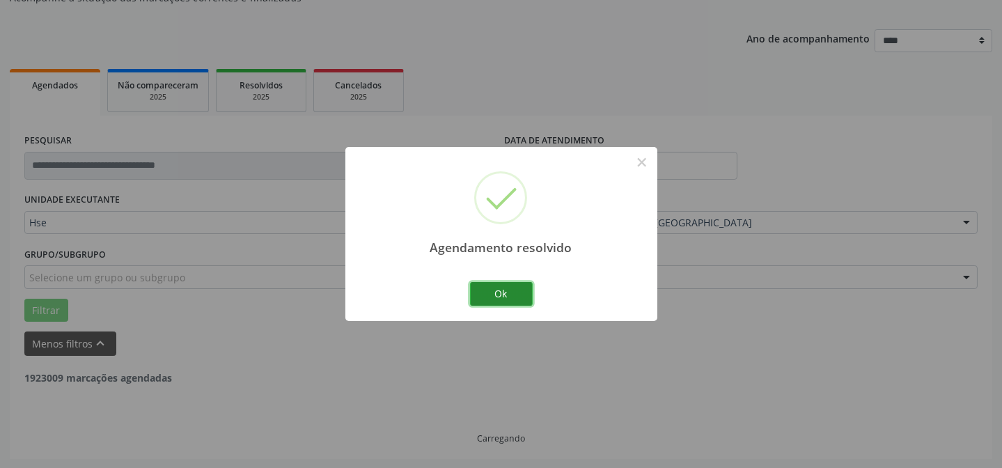
click at [509, 298] on button "Ok" at bounding box center [501, 294] width 63 height 24
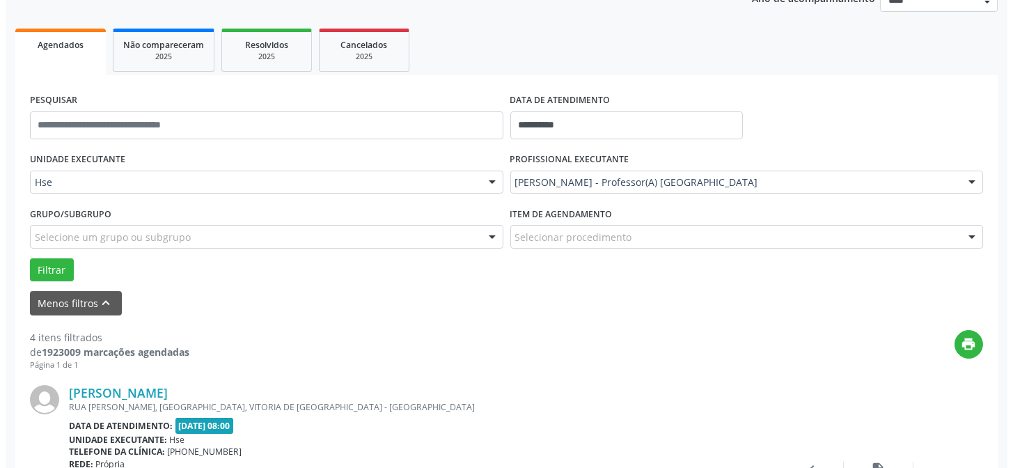
scroll to position [202, 0]
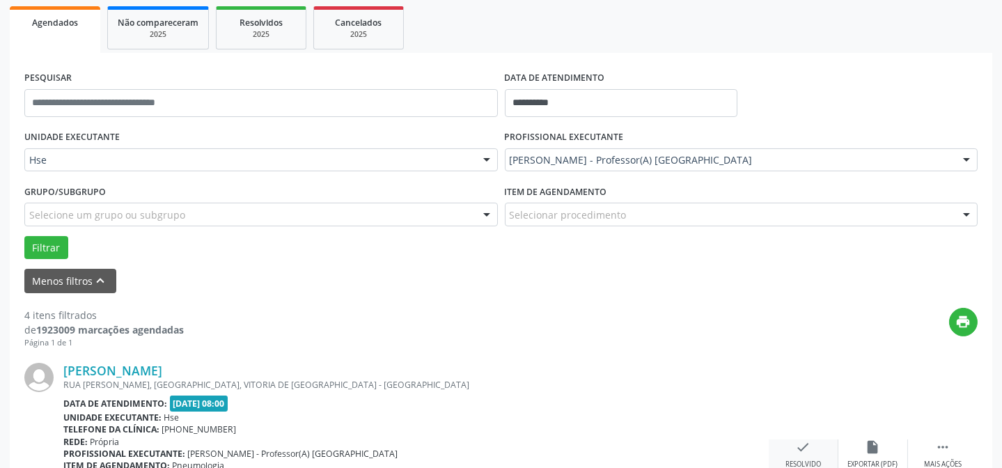
click at [807, 448] on icon "check" at bounding box center [803, 446] width 15 height 15
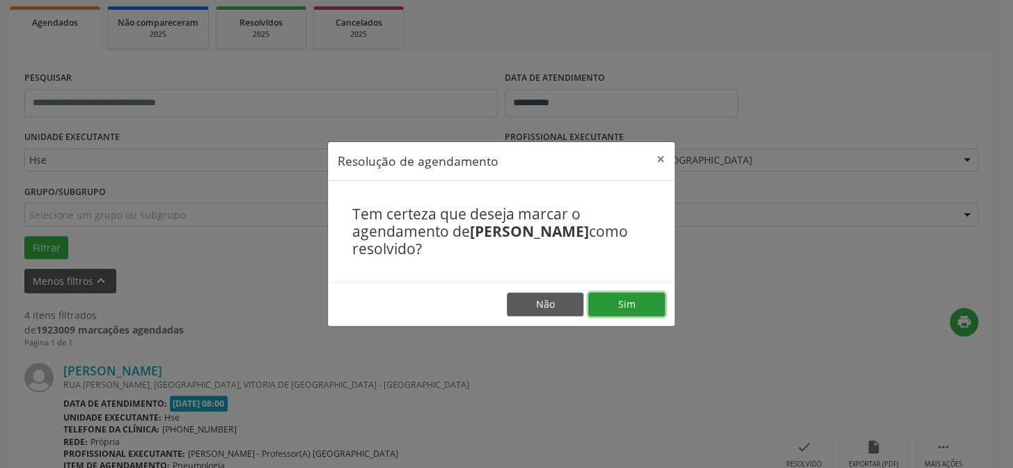
click at [612, 304] on button "Sim" at bounding box center [626, 304] width 77 height 24
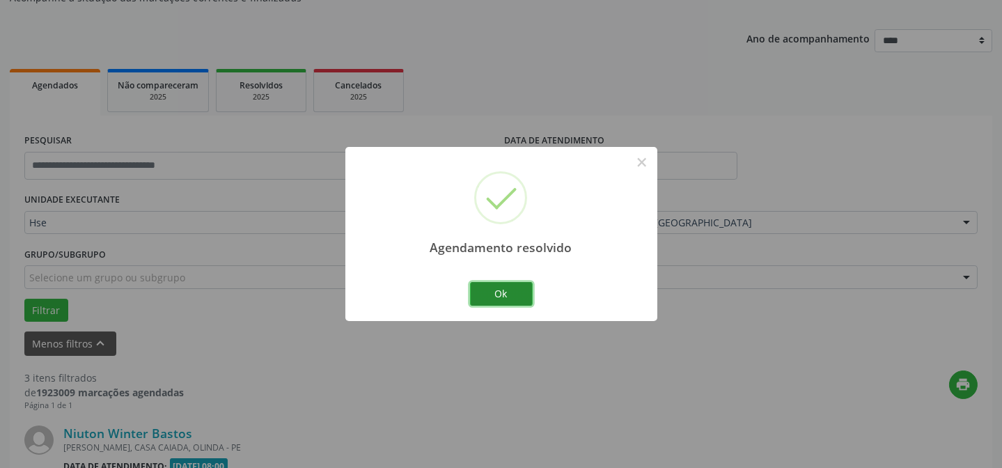
drag, startPoint x: 521, startPoint y: 291, endPoint x: 288, endPoint y: 292, distance: 233.2
click at [521, 291] on button "Ok" at bounding box center [501, 294] width 63 height 24
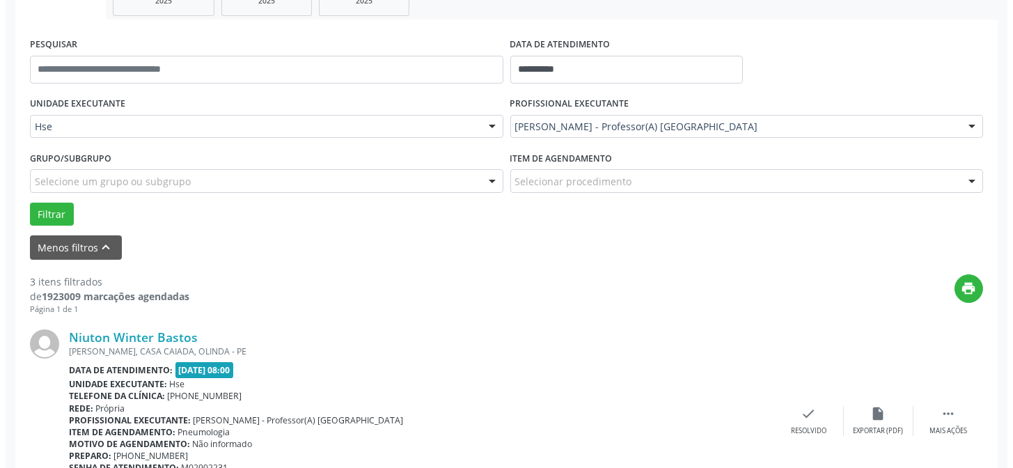
scroll to position [392, 0]
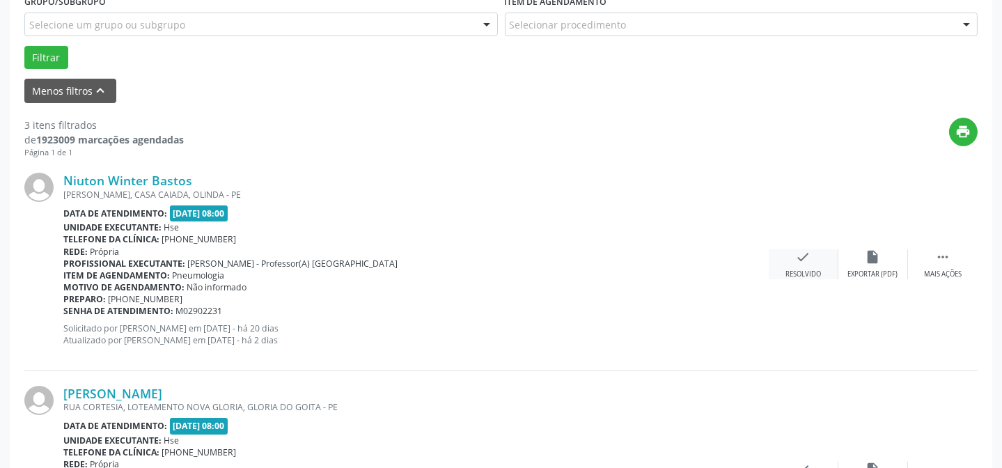
click at [792, 266] on div "check Resolvido" at bounding box center [804, 264] width 70 height 30
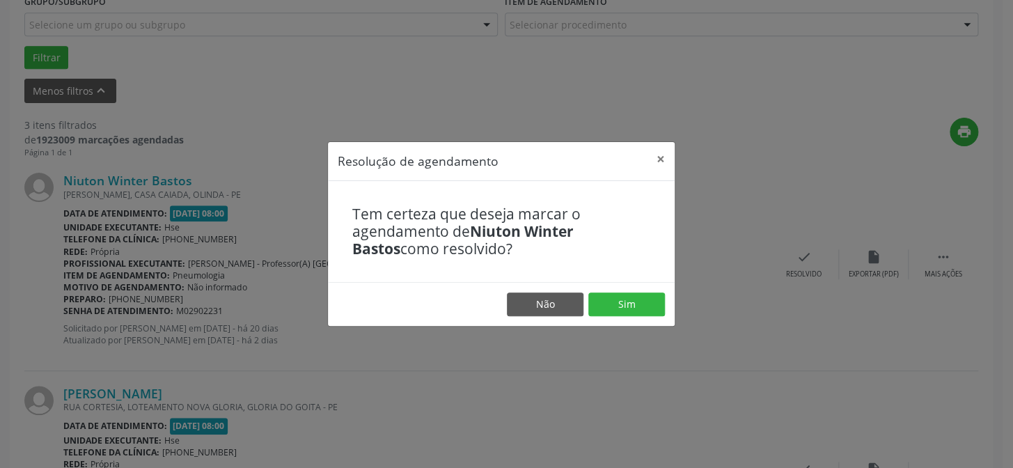
click at [665, 304] on footer "Não Sim" at bounding box center [501, 304] width 347 height 44
click at [661, 304] on button "Sim" at bounding box center [626, 304] width 77 height 24
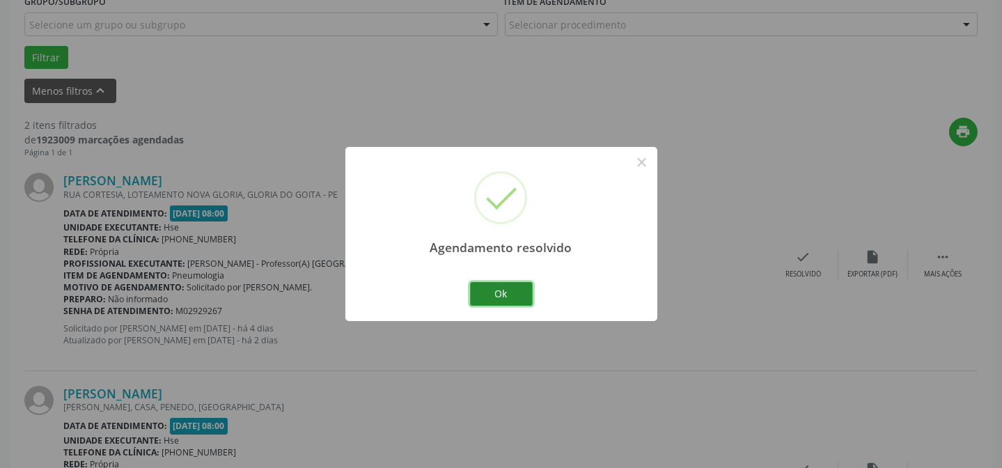
click at [501, 290] on button "Ok" at bounding box center [501, 294] width 63 height 24
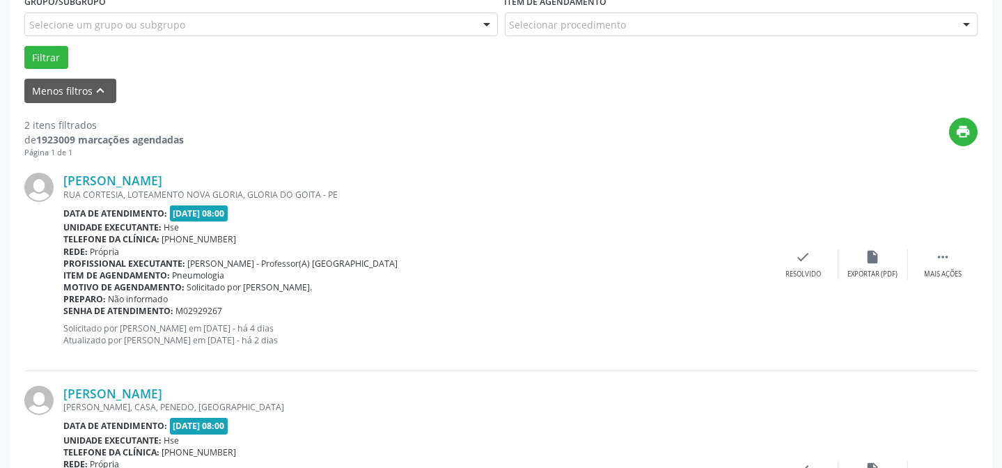
scroll to position [455, 0]
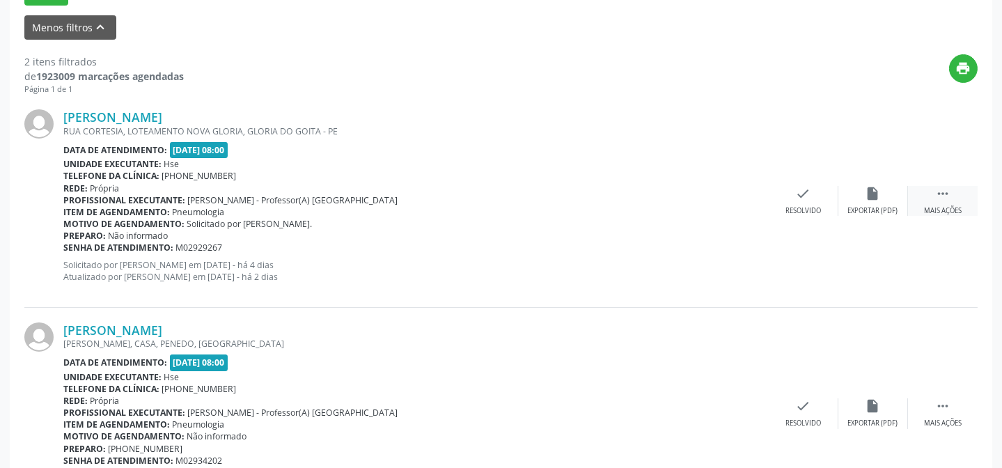
drag, startPoint x: 931, startPoint y: 193, endPoint x: 920, endPoint y: 203, distance: 15.3
click at [931, 193] on div " Mais ações" at bounding box center [943, 201] width 70 height 30
click at [886, 211] on div "Não compareceu" at bounding box center [872, 211] width 59 height 10
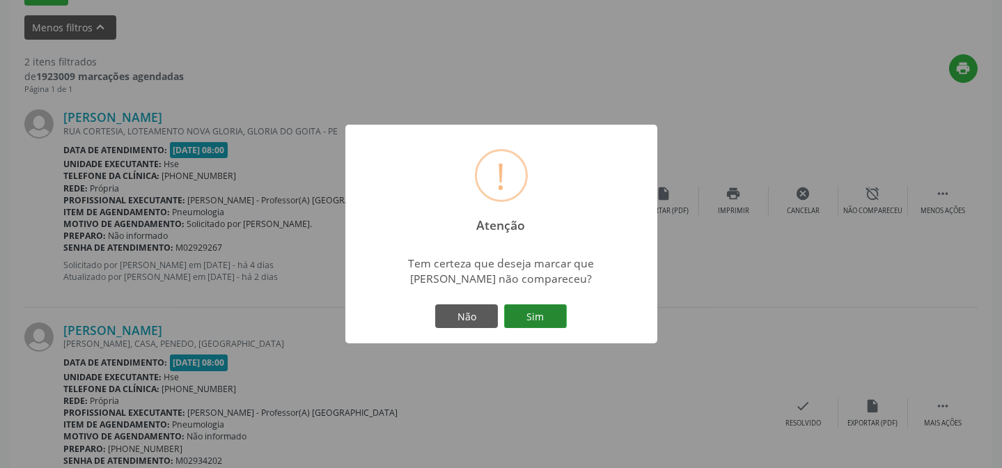
click at [547, 320] on button "Sim" at bounding box center [535, 316] width 63 height 24
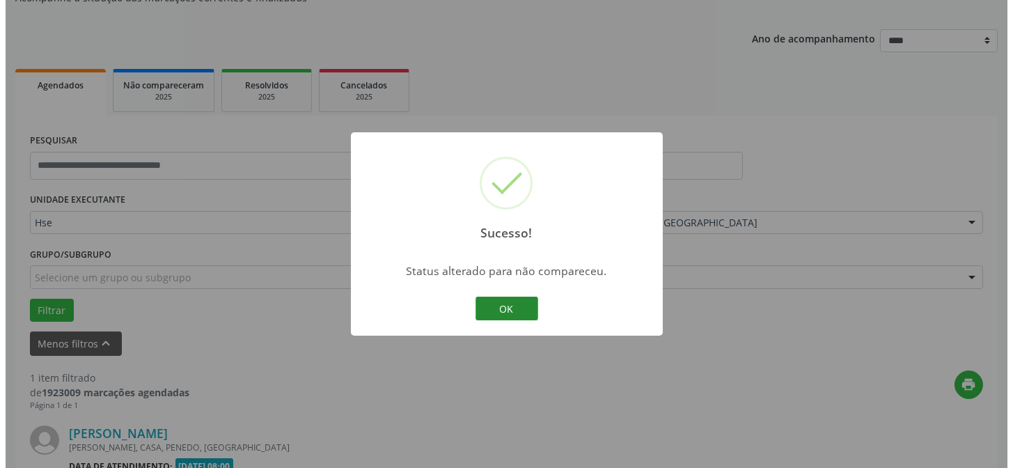
scroll to position [318, 0]
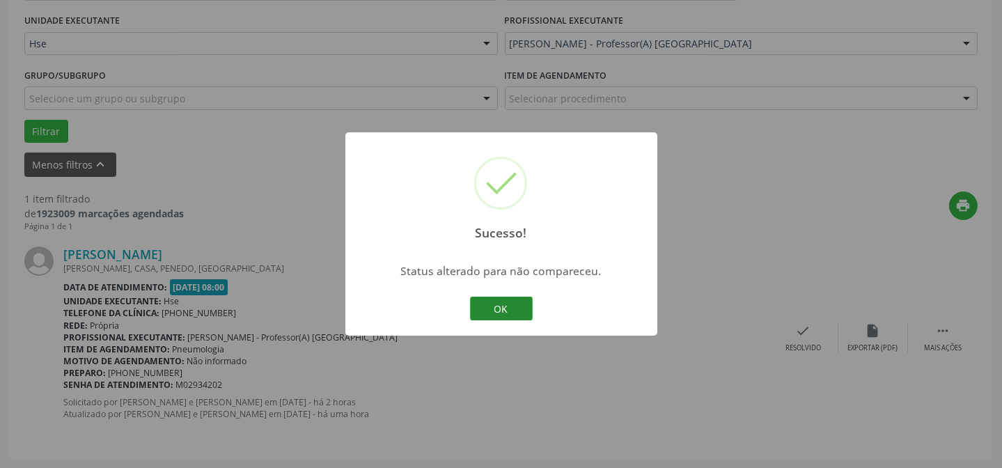
click at [473, 306] on button "OK" at bounding box center [501, 309] width 63 height 24
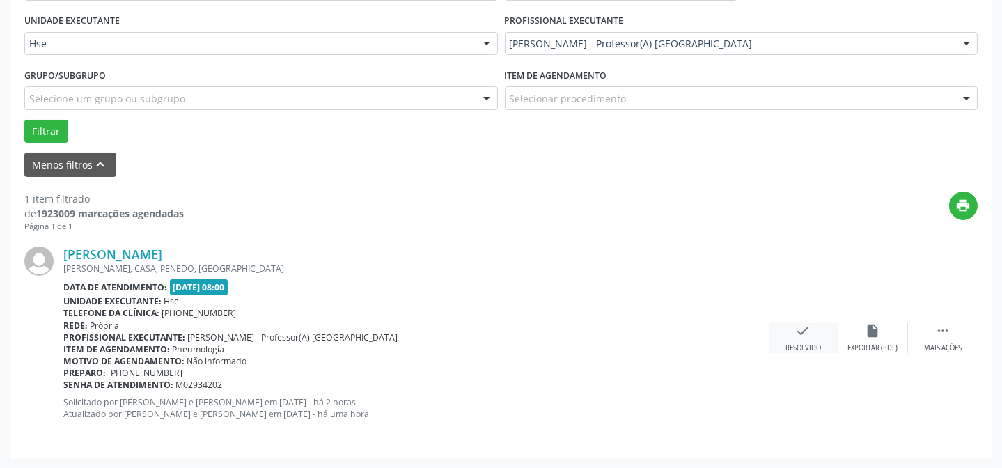
click at [796, 337] on div "check Resolvido" at bounding box center [804, 338] width 70 height 30
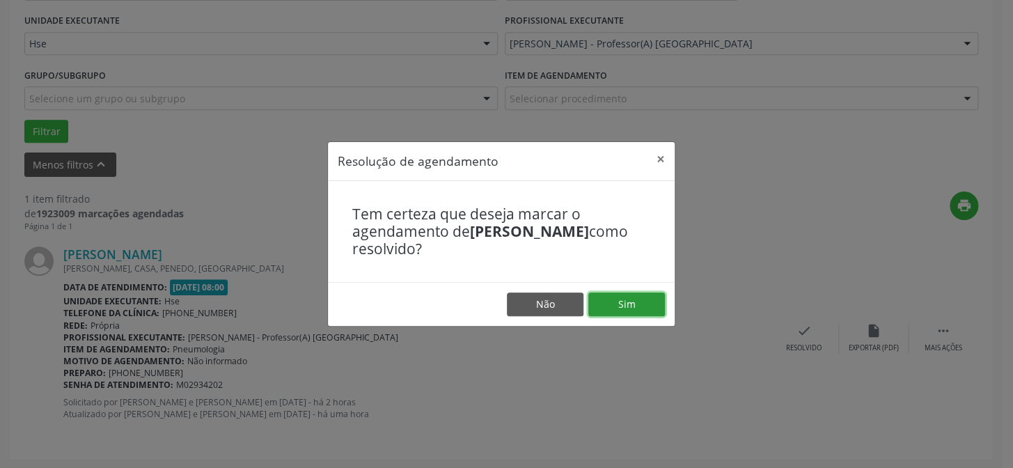
click at [620, 309] on button "Sim" at bounding box center [626, 304] width 77 height 24
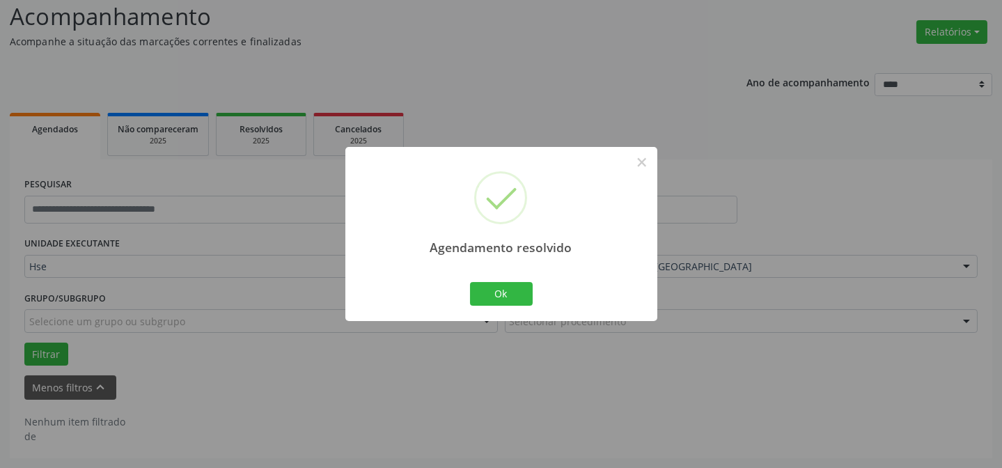
scroll to position [94, 0]
click at [514, 292] on button "Ok" at bounding box center [501, 294] width 63 height 24
